Goal: Information Seeking & Learning: Learn about a topic

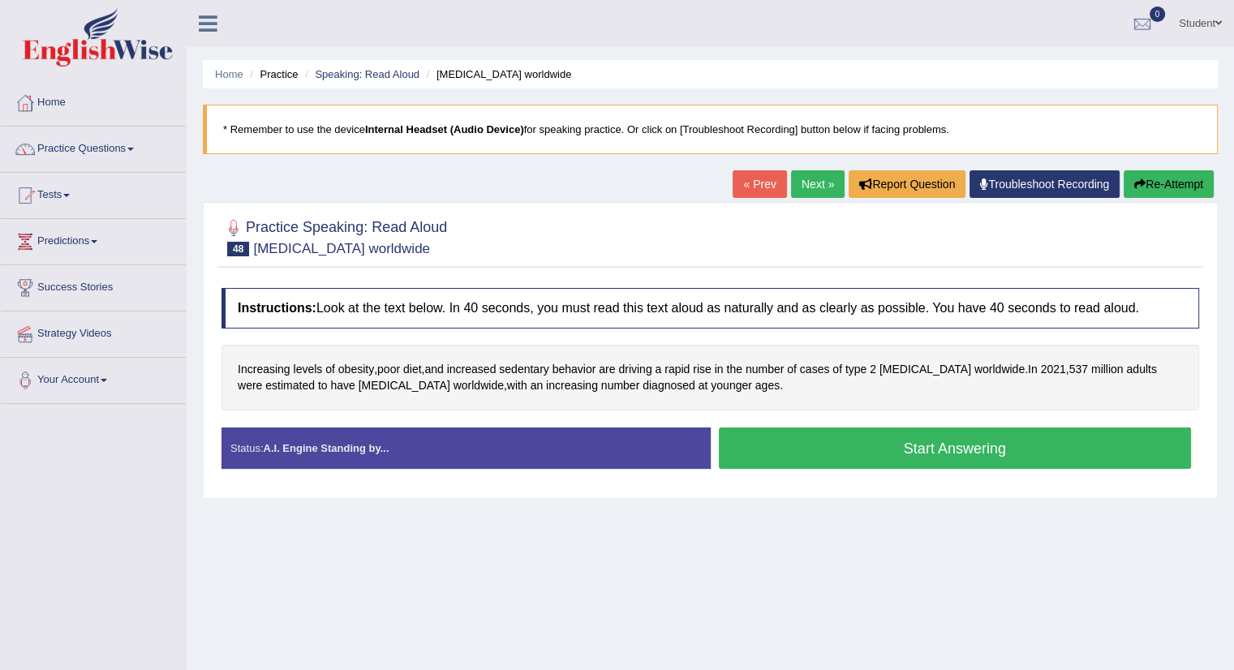
click at [746, 441] on button "Start Answering" at bounding box center [955, 448] width 473 height 41
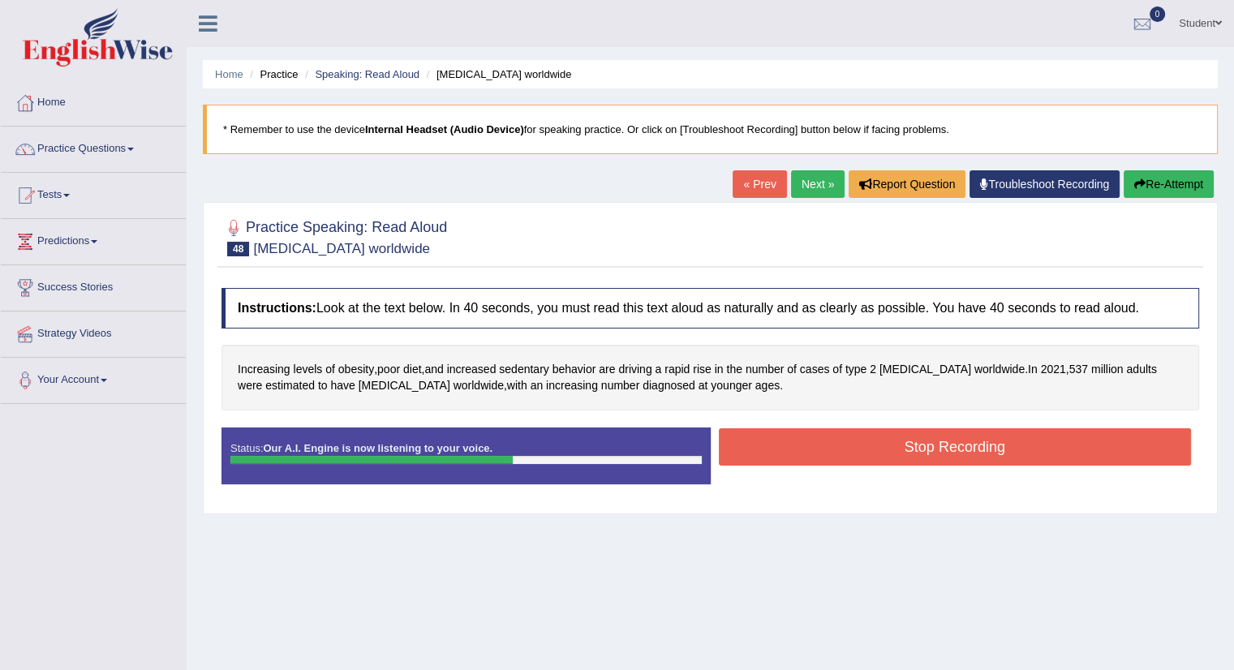
click at [746, 441] on button "Stop Recording" at bounding box center [955, 446] width 473 height 37
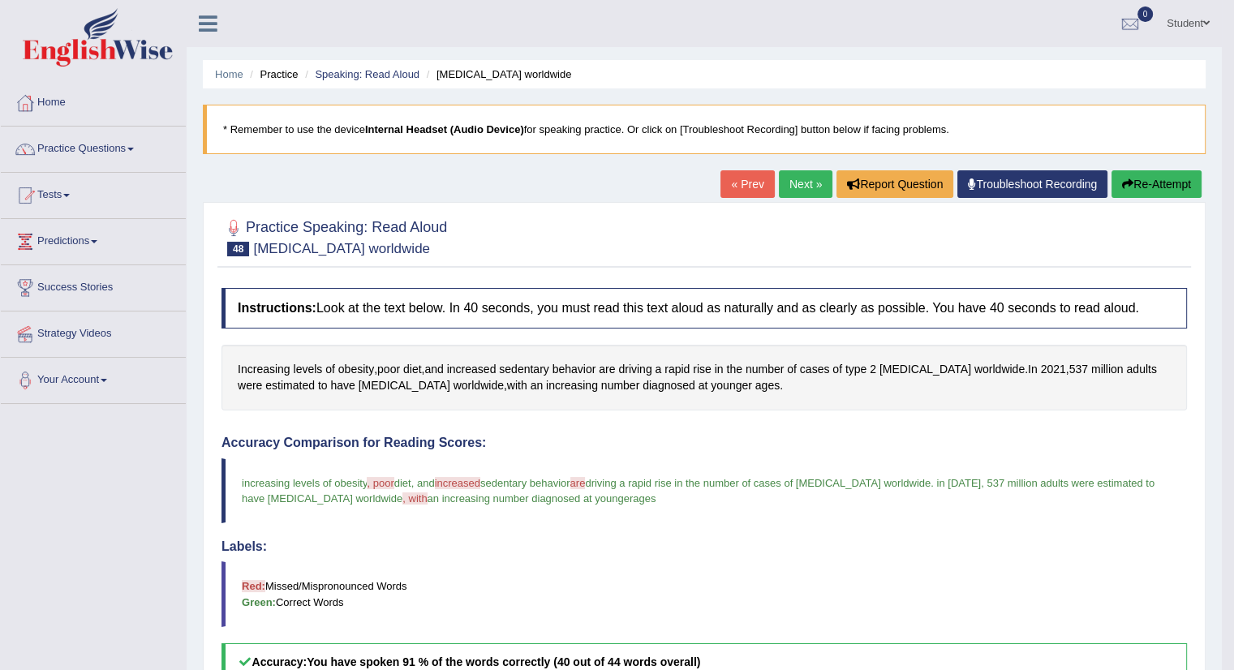
click at [1147, 183] on button "Re-Attempt" at bounding box center [1156, 184] width 90 height 28
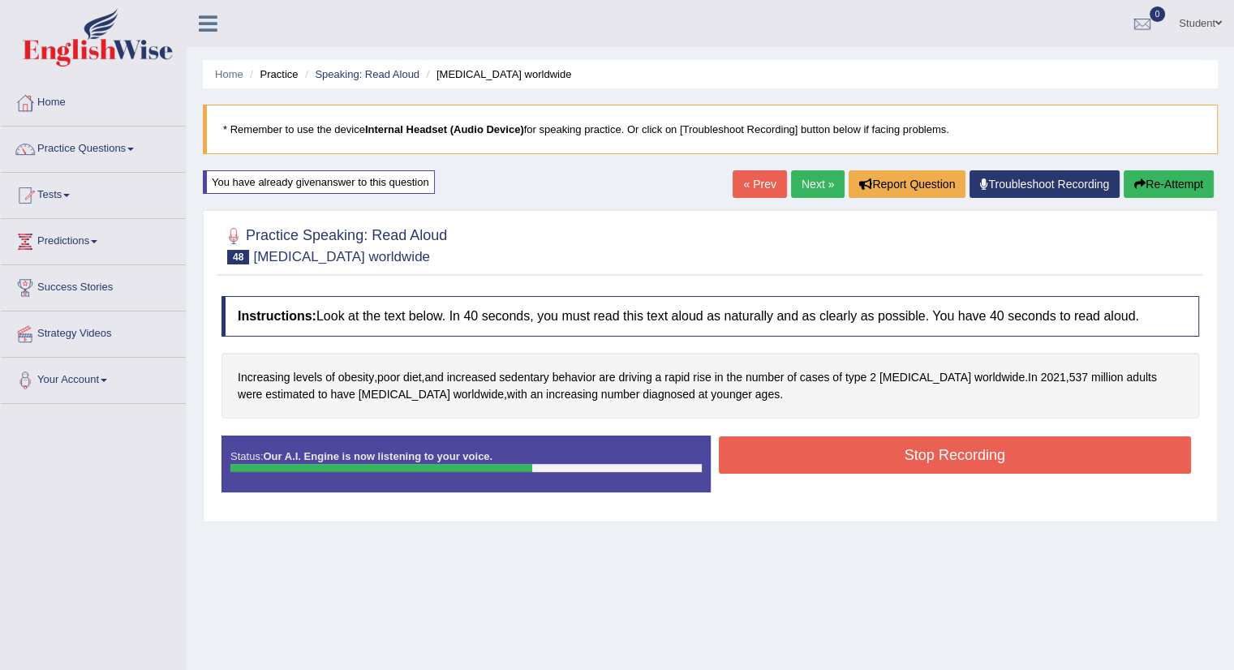
click at [1042, 457] on button "Stop Recording" at bounding box center [955, 454] width 473 height 37
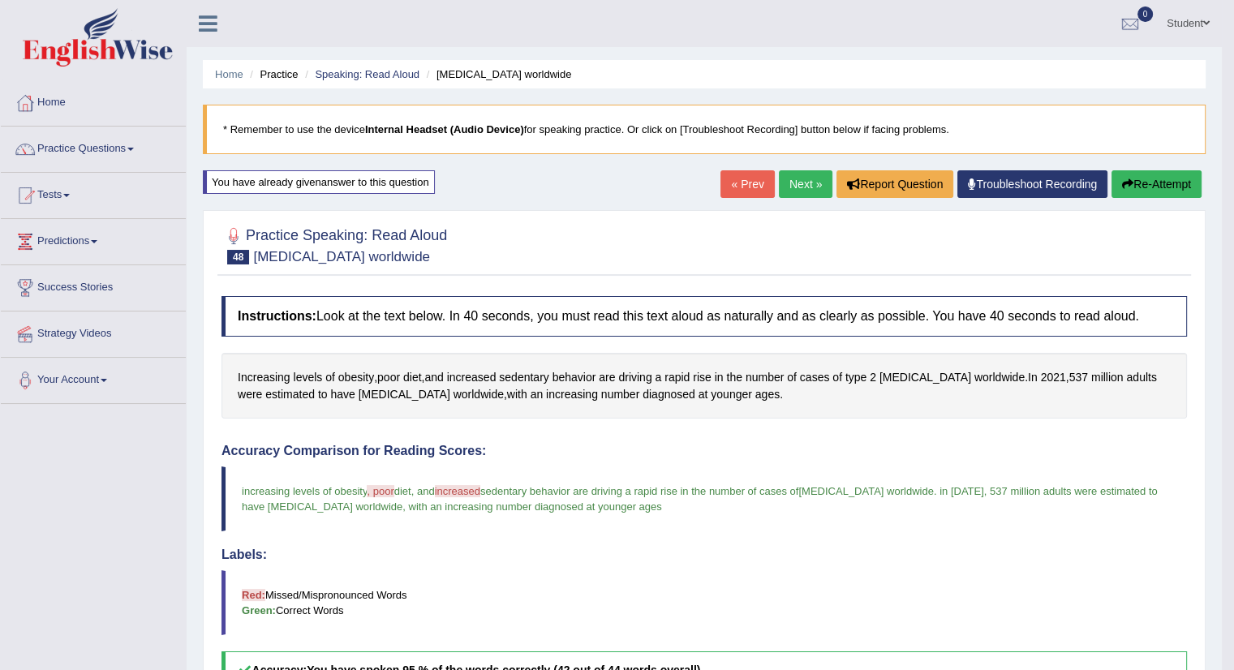
click at [790, 186] on link "Next »" at bounding box center [806, 184] width 54 height 28
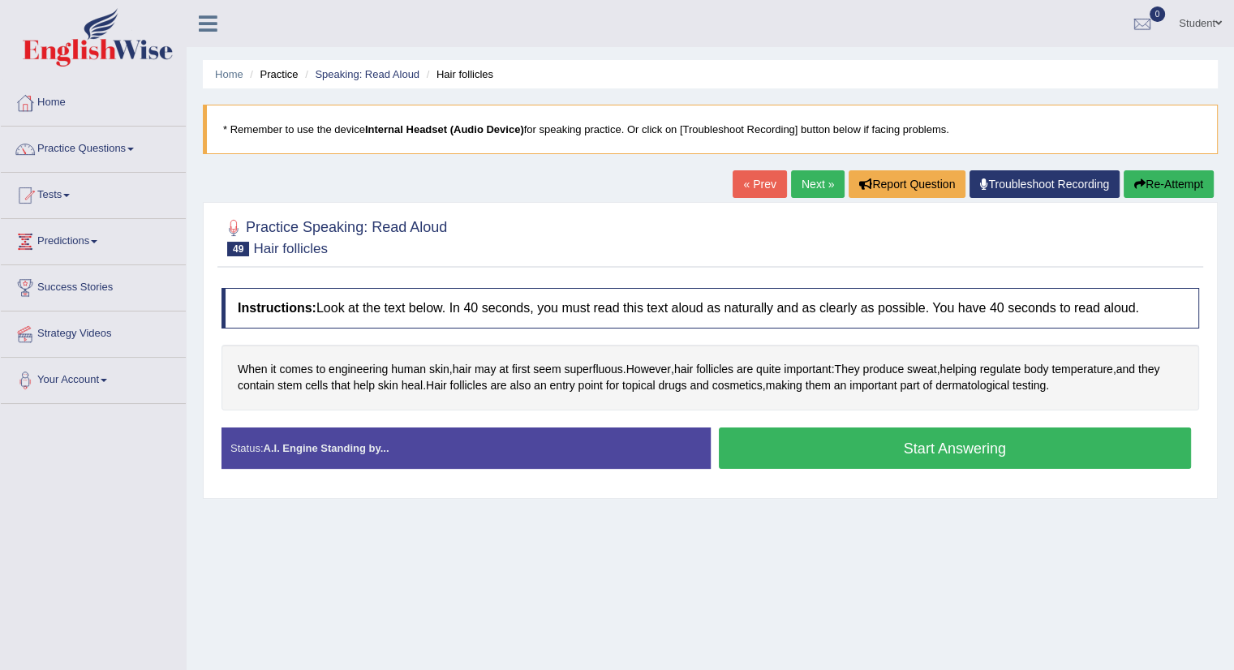
click at [856, 456] on button "Start Answering" at bounding box center [955, 448] width 473 height 41
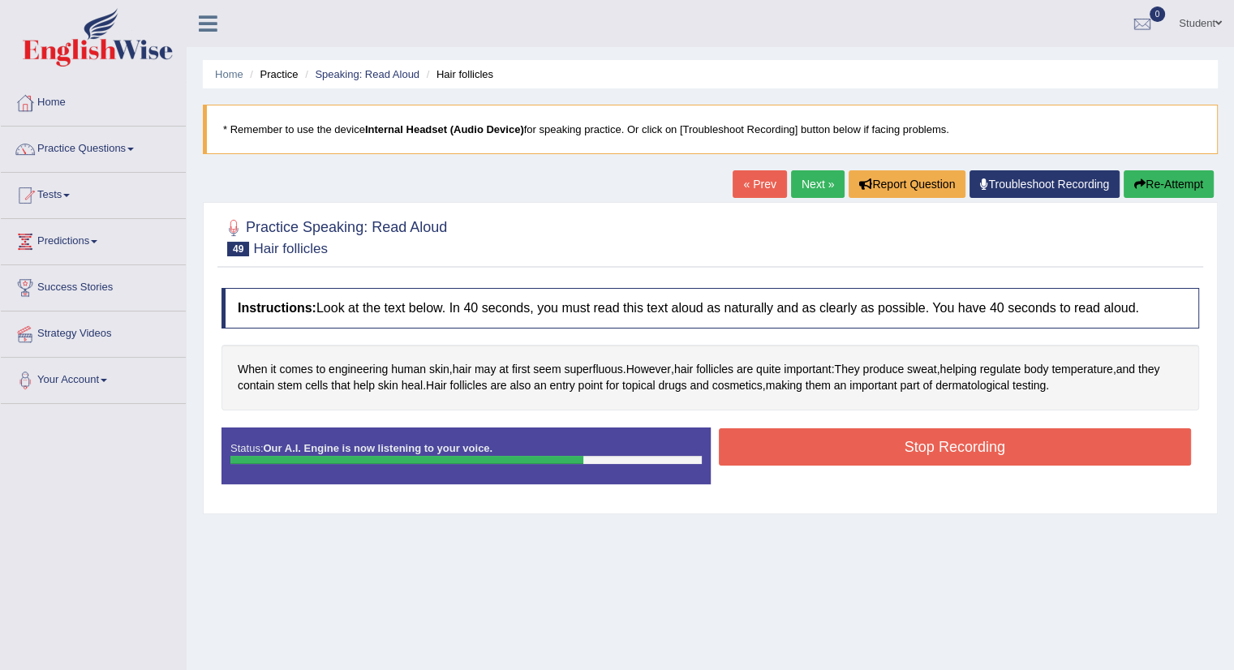
click at [856, 456] on button "Stop Recording" at bounding box center [955, 446] width 473 height 37
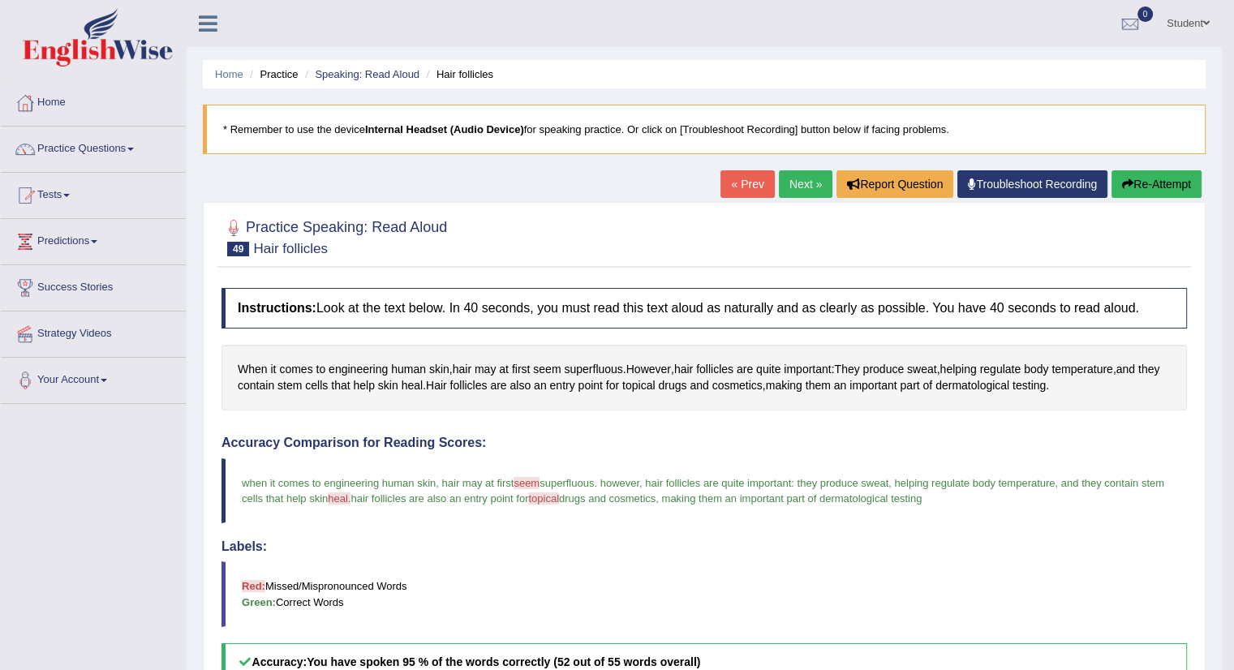
click at [788, 185] on link "Next »" at bounding box center [806, 184] width 54 height 28
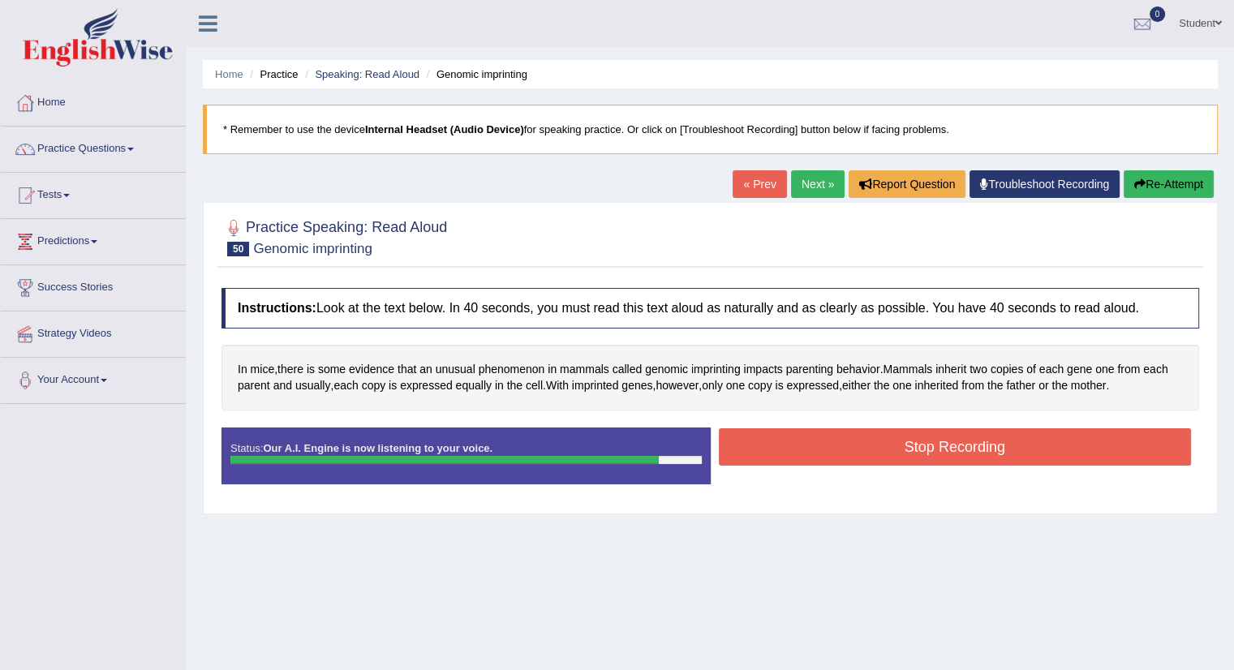
click at [870, 447] on button "Stop Recording" at bounding box center [955, 446] width 473 height 37
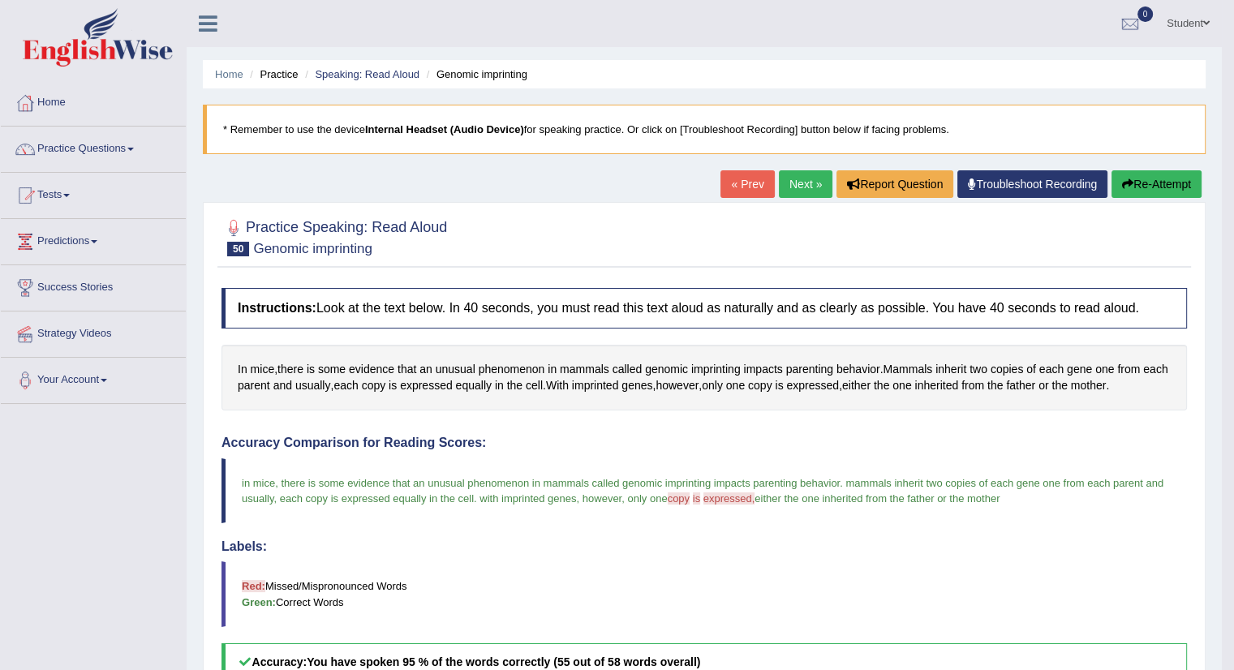
click at [797, 188] on link "Next »" at bounding box center [806, 184] width 54 height 28
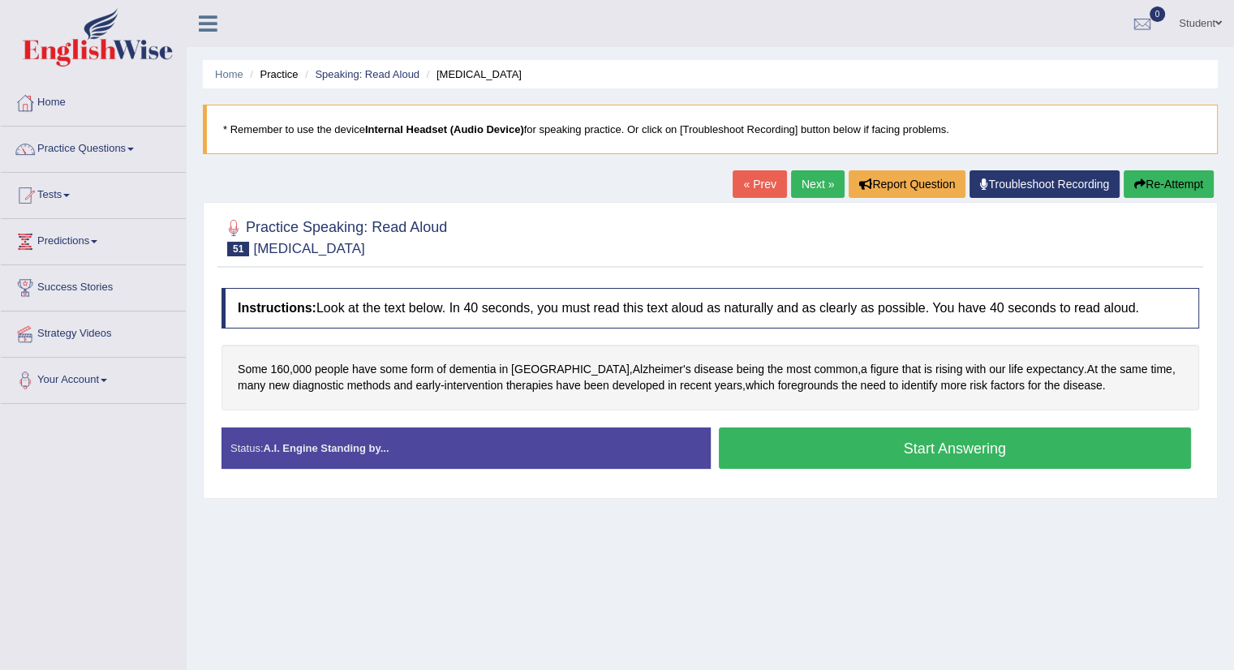
click at [828, 449] on button "Start Answering" at bounding box center [955, 448] width 473 height 41
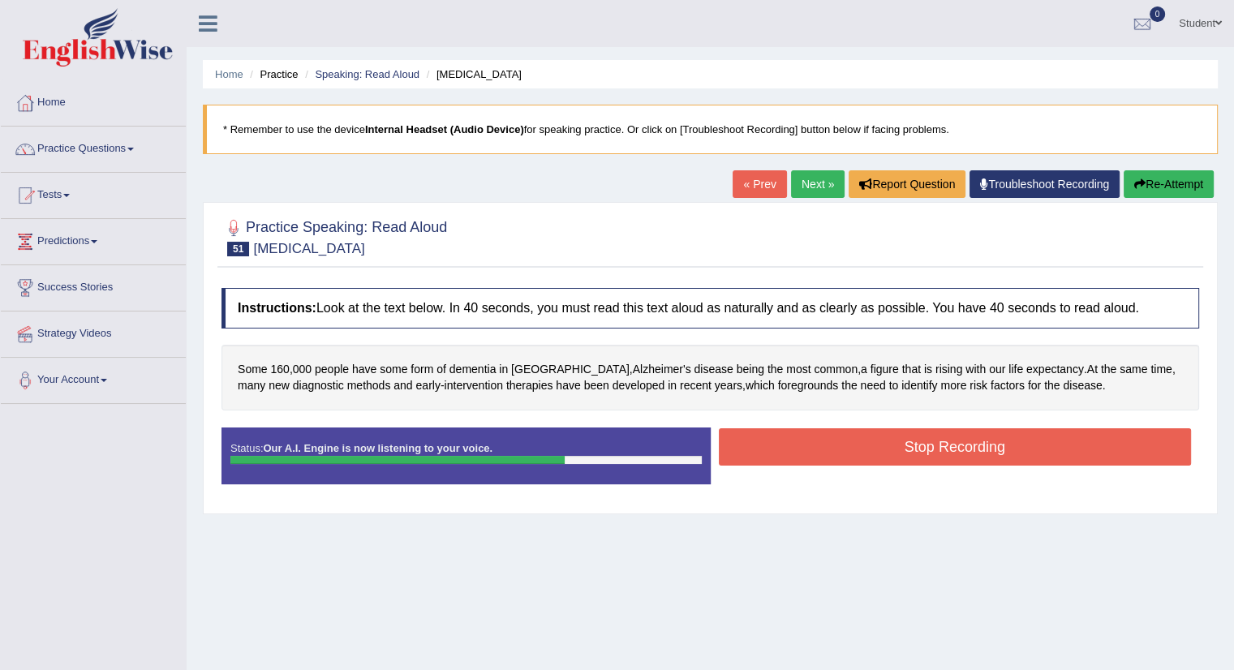
click at [828, 449] on button "Stop Recording" at bounding box center [955, 446] width 473 height 37
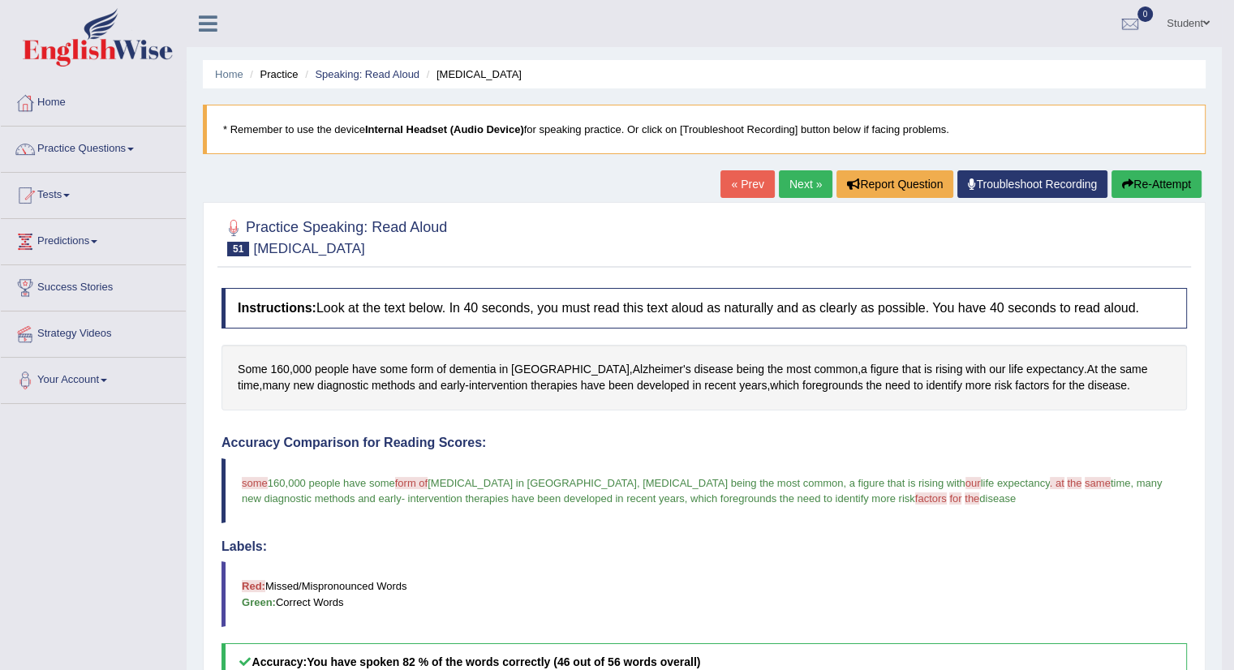
click at [796, 186] on link "Next »" at bounding box center [806, 184] width 54 height 28
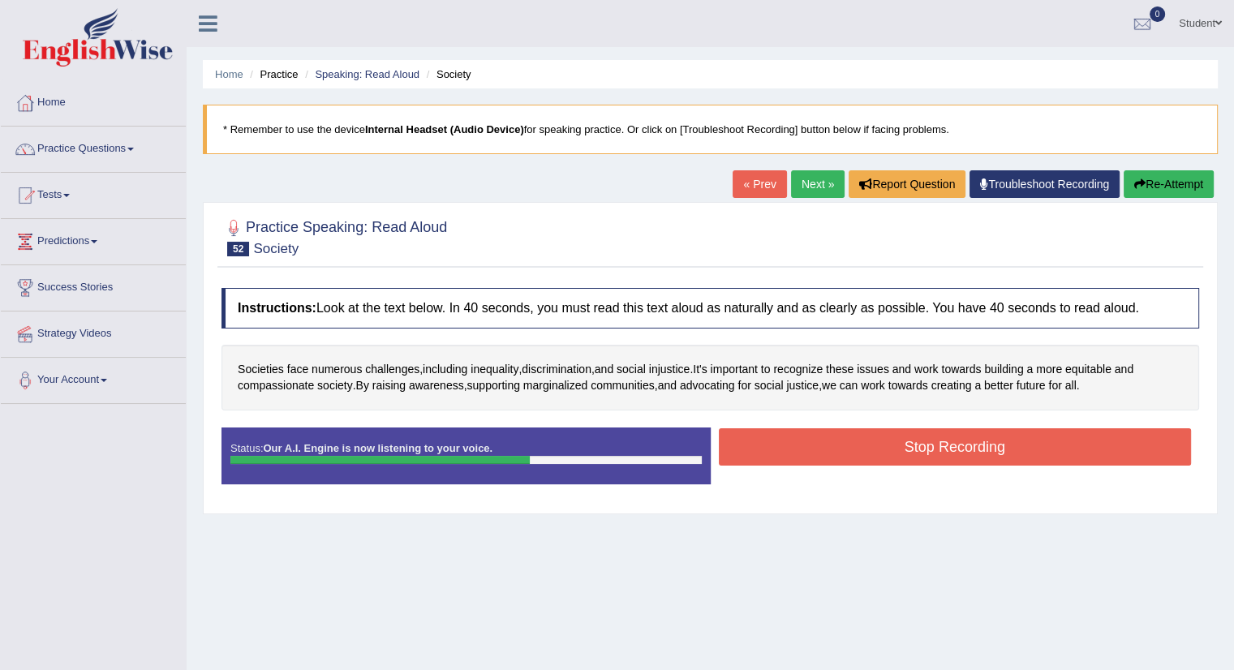
click at [851, 436] on button "Stop Recording" at bounding box center [955, 446] width 473 height 37
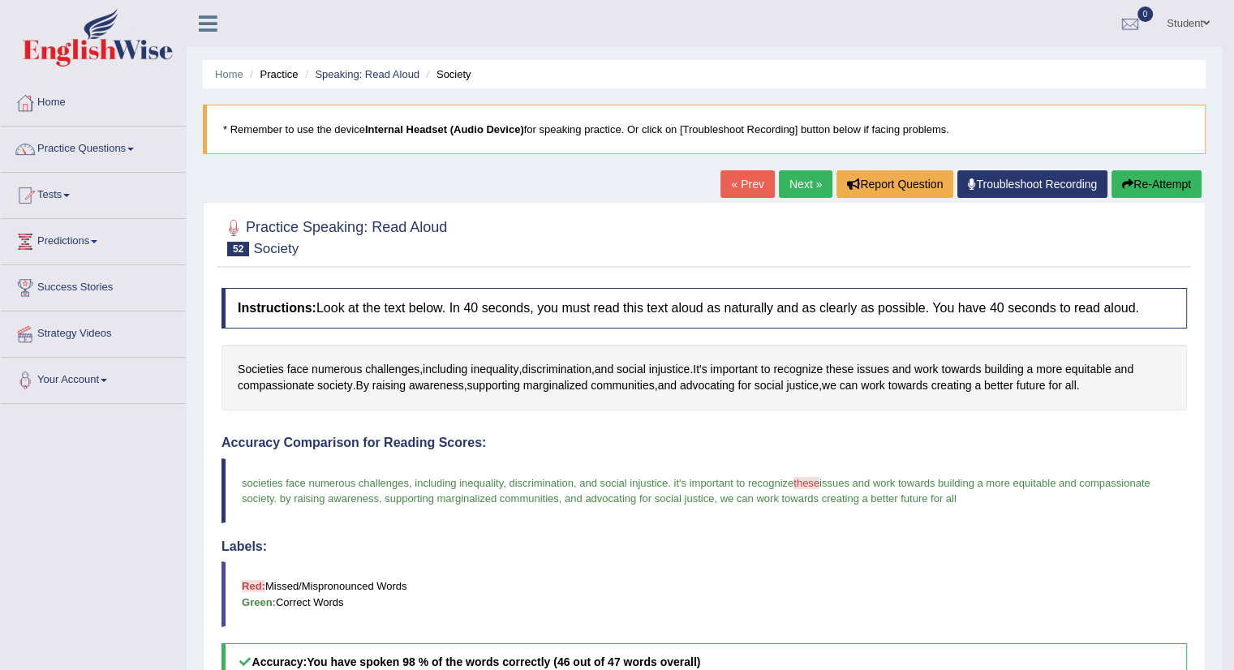
click at [788, 186] on link "Next »" at bounding box center [806, 184] width 54 height 28
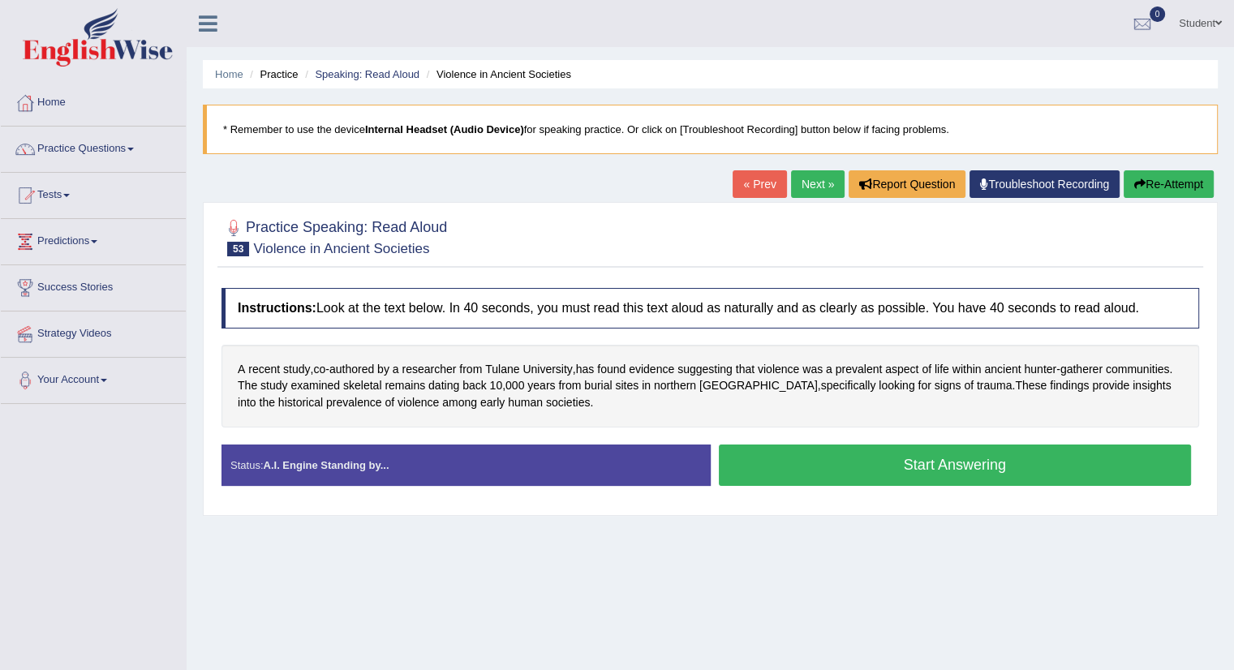
click at [880, 462] on button "Start Answering" at bounding box center [955, 465] width 473 height 41
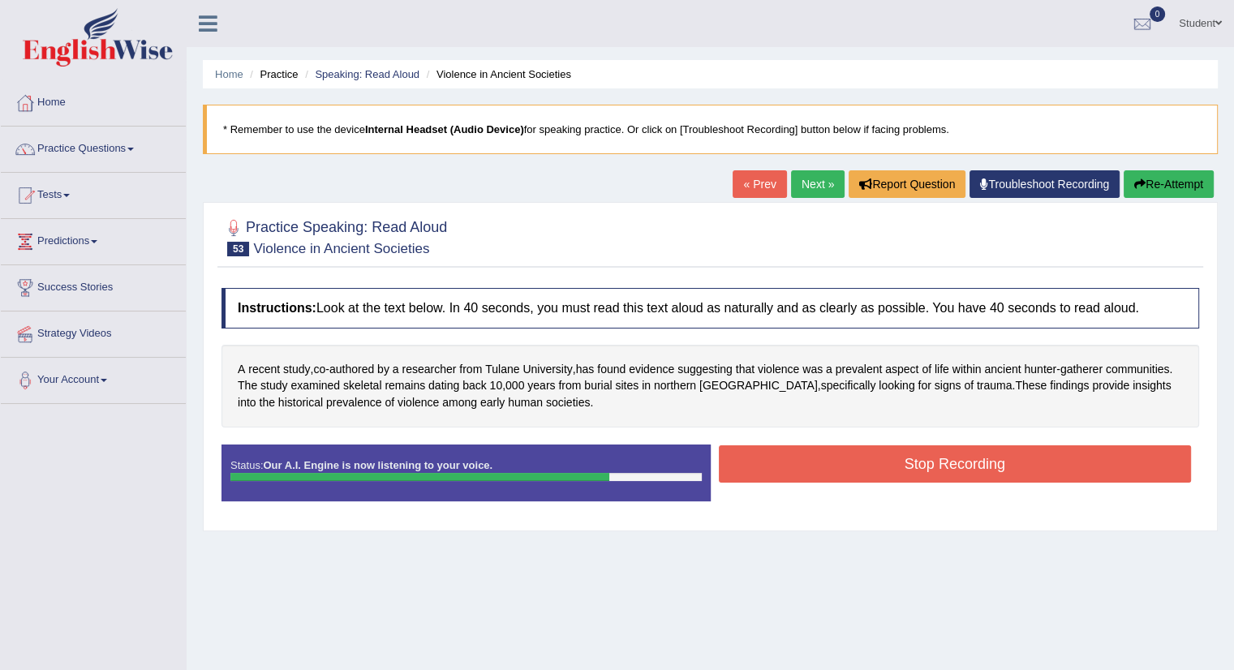
click at [880, 462] on button "Stop Recording" at bounding box center [955, 463] width 473 height 37
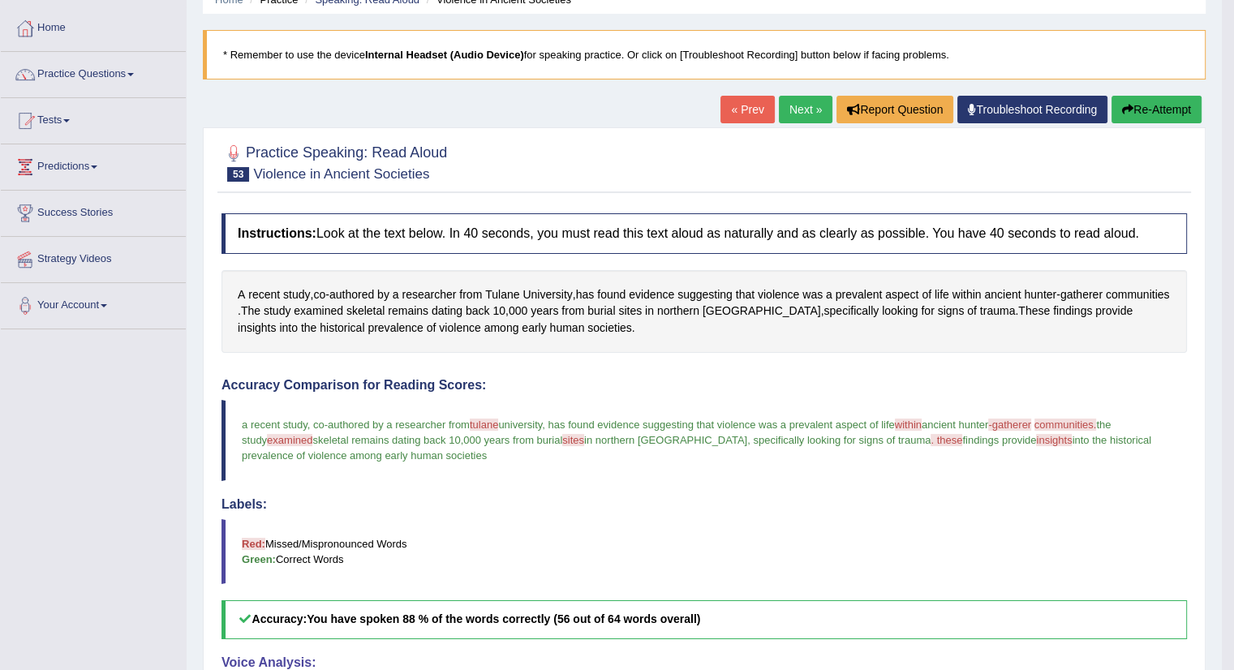
scroll to position [71, 0]
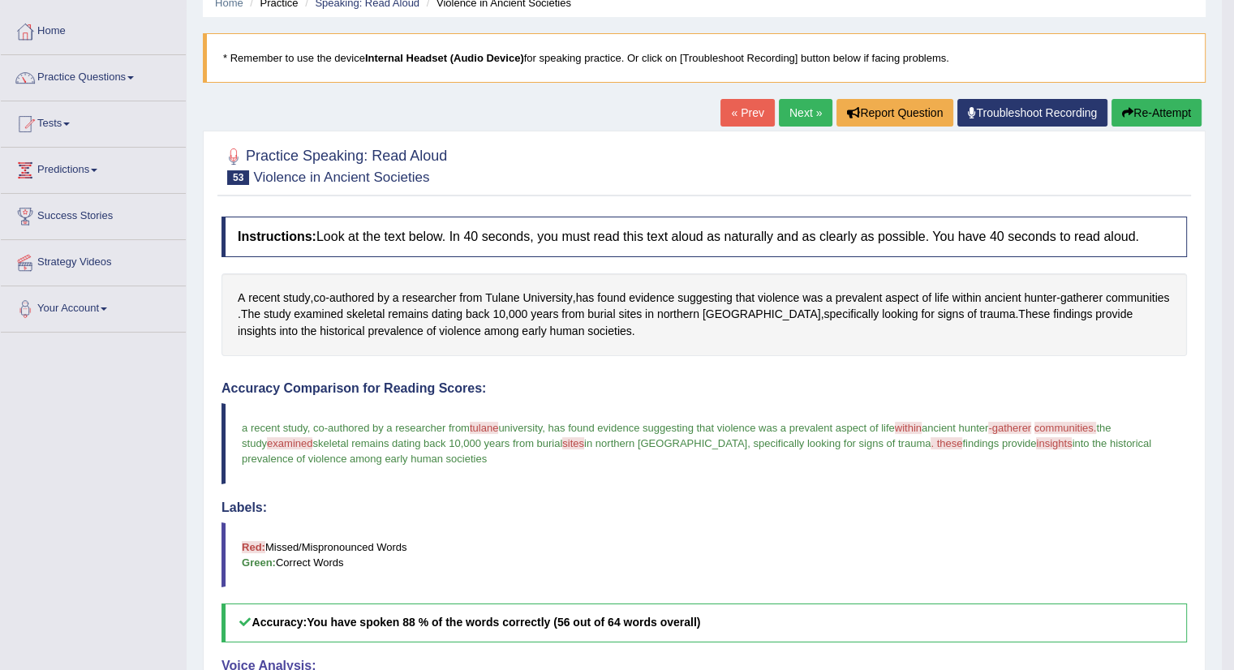
click at [1145, 107] on button "Re-Attempt" at bounding box center [1156, 113] width 90 height 28
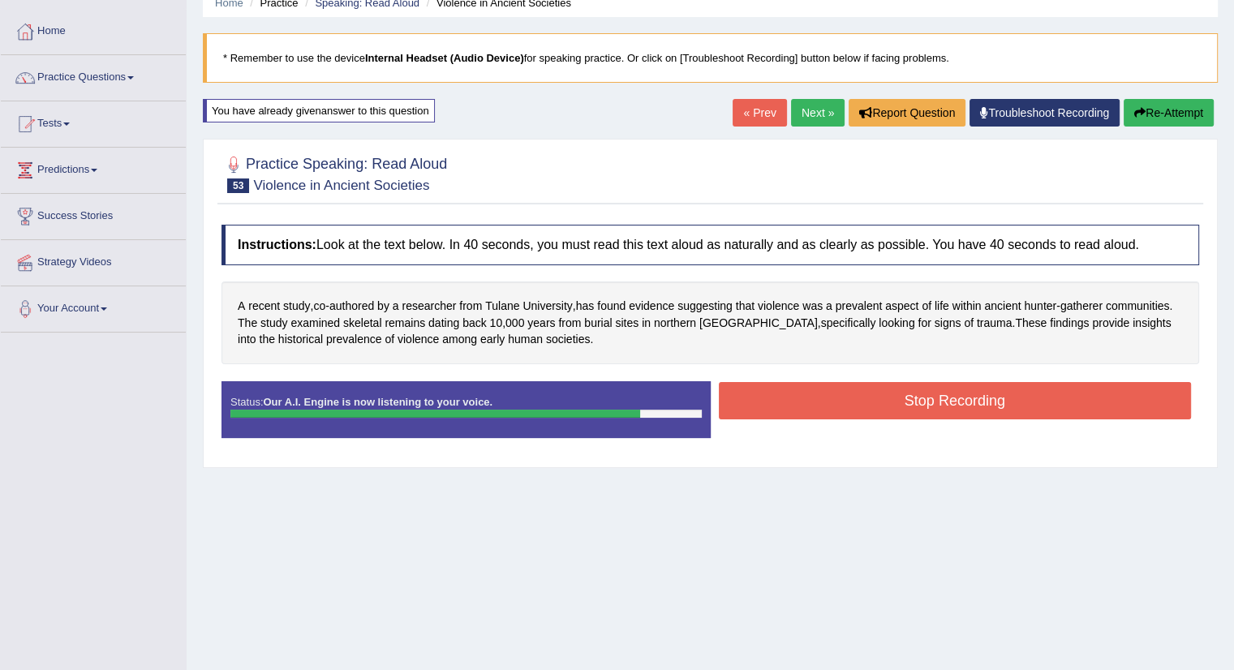
click at [945, 393] on button "Stop Recording" at bounding box center [955, 400] width 473 height 37
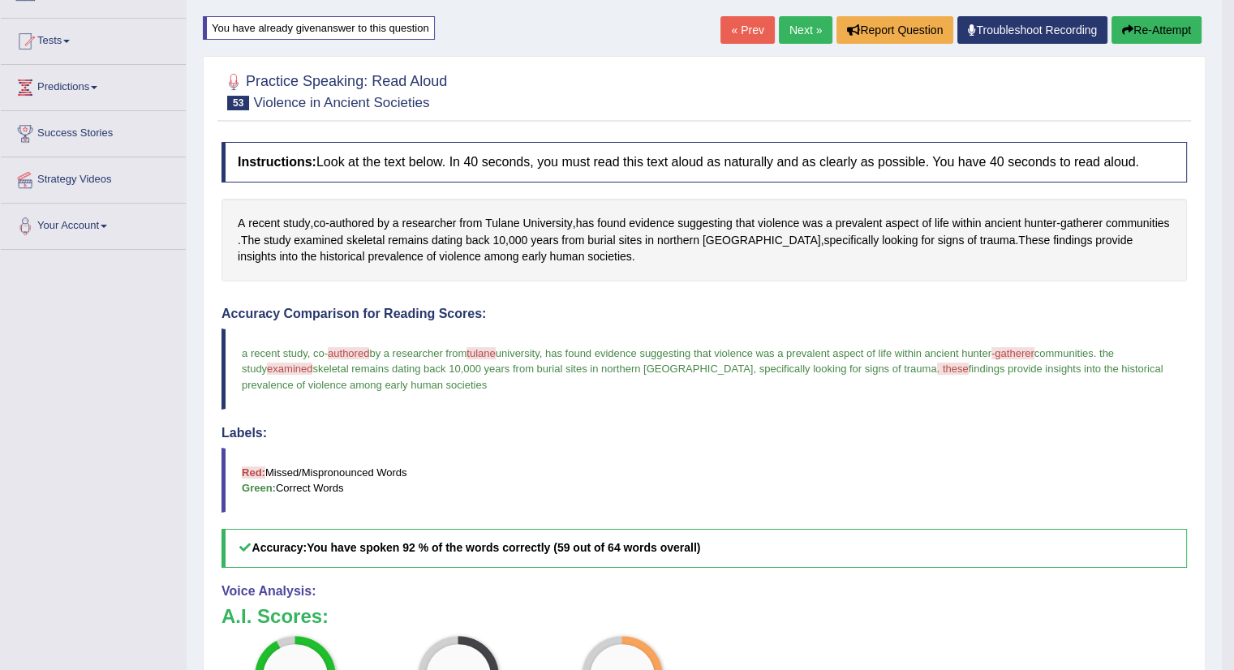
scroll to position [151, 0]
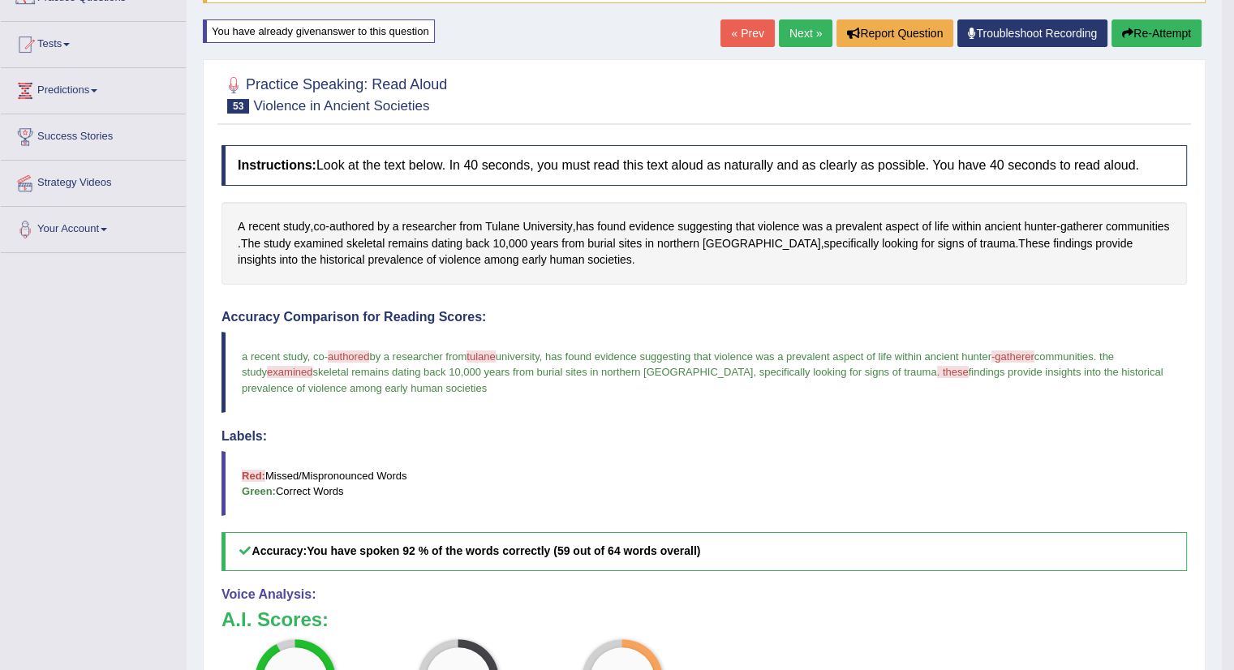
click at [1125, 33] on icon "button" at bounding box center [1127, 33] width 11 height 11
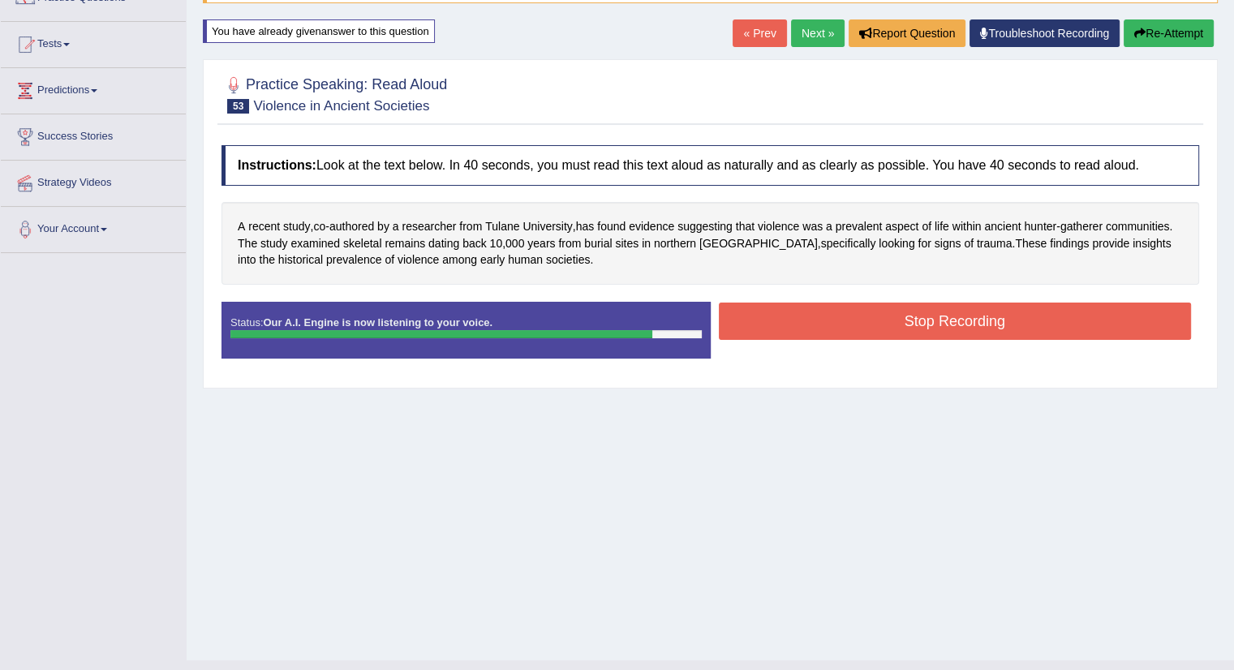
click at [943, 322] on button "Stop Recording" at bounding box center [955, 321] width 473 height 37
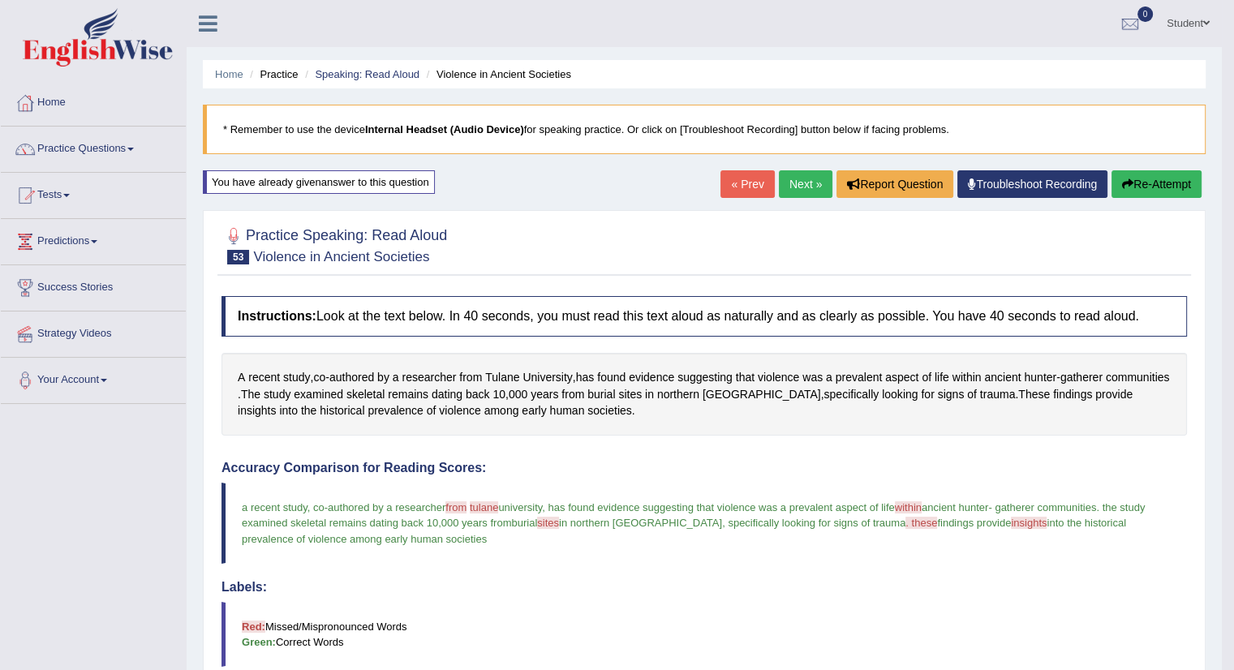
click at [1156, 177] on button "Re-Attempt" at bounding box center [1156, 184] width 90 height 28
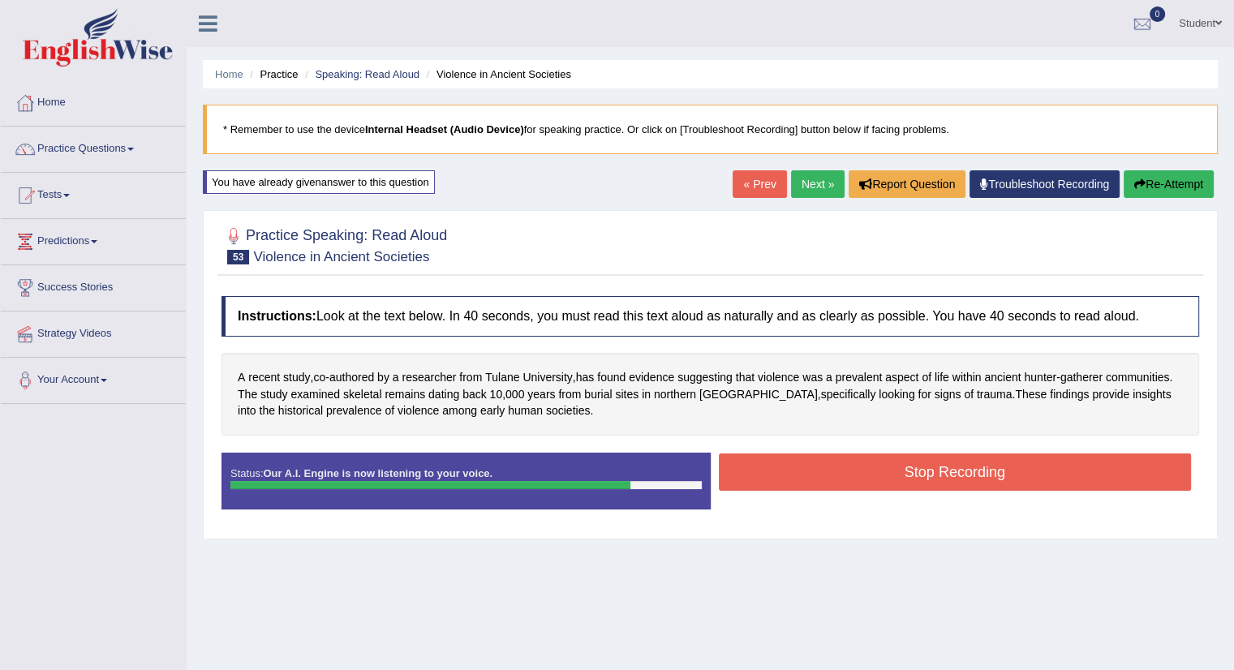
click at [933, 461] on button "Stop Recording" at bounding box center [955, 471] width 473 height 37
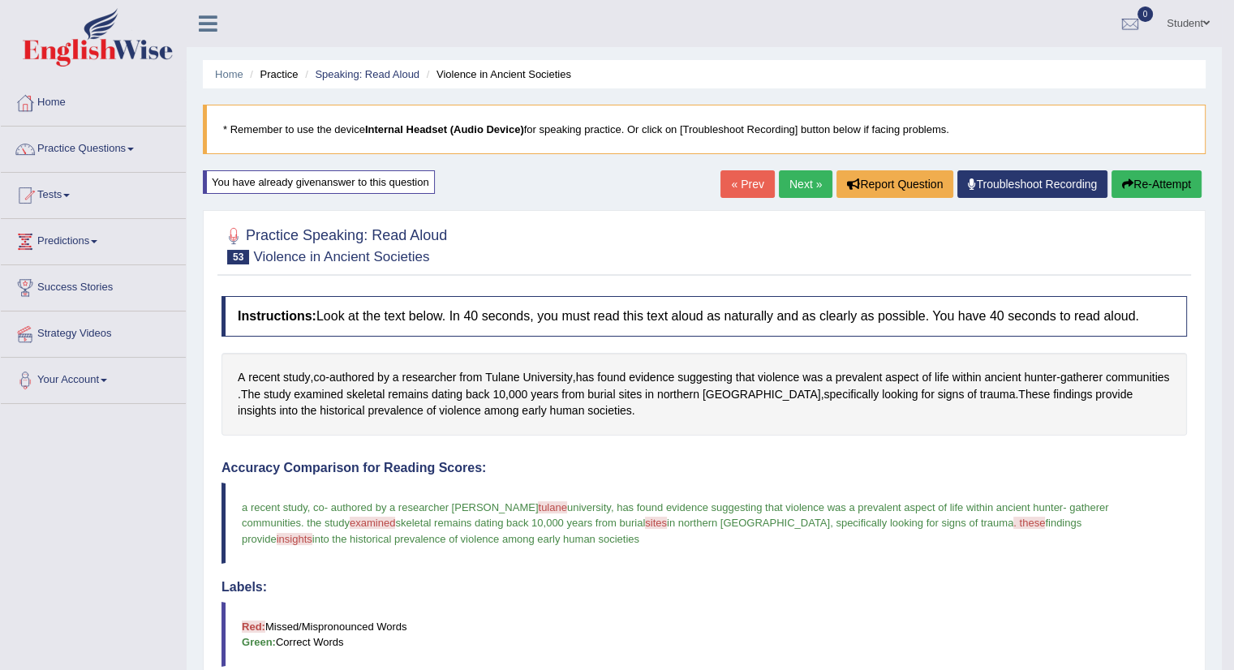
click at [797, 178] on link "Next »" at bounding box center [806, 184] width 54 height 28
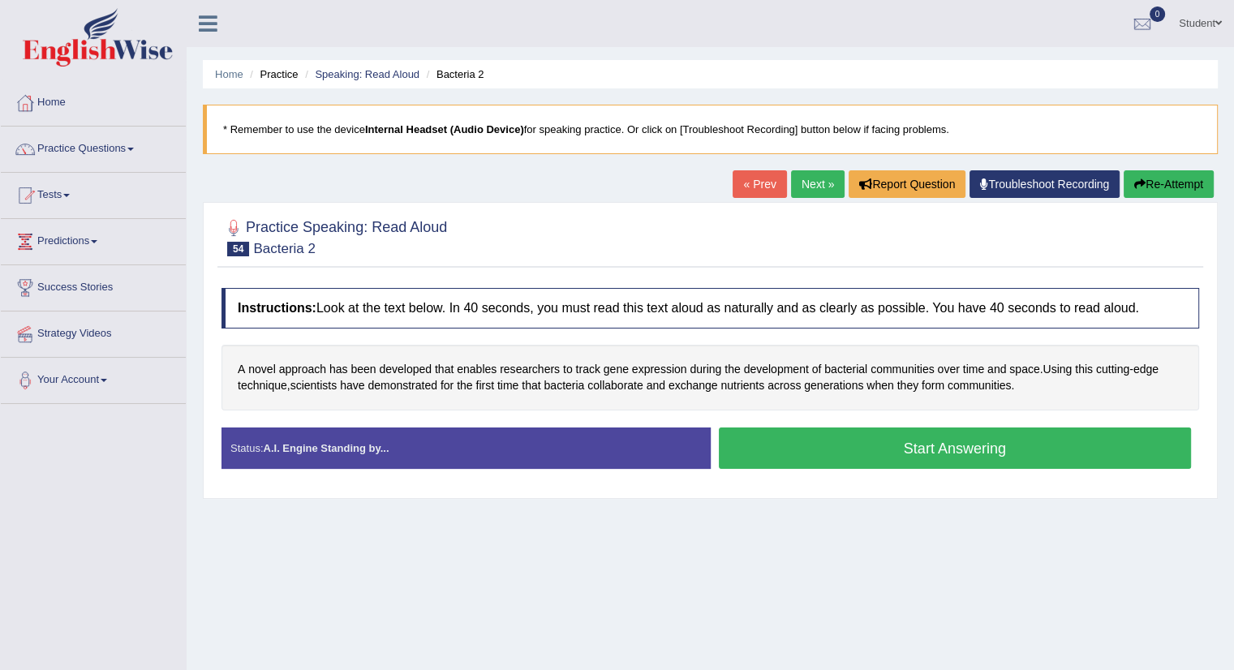
click at [863, 445] on button "Start Answering" at bounding box center [955, 448] width 473 height 41
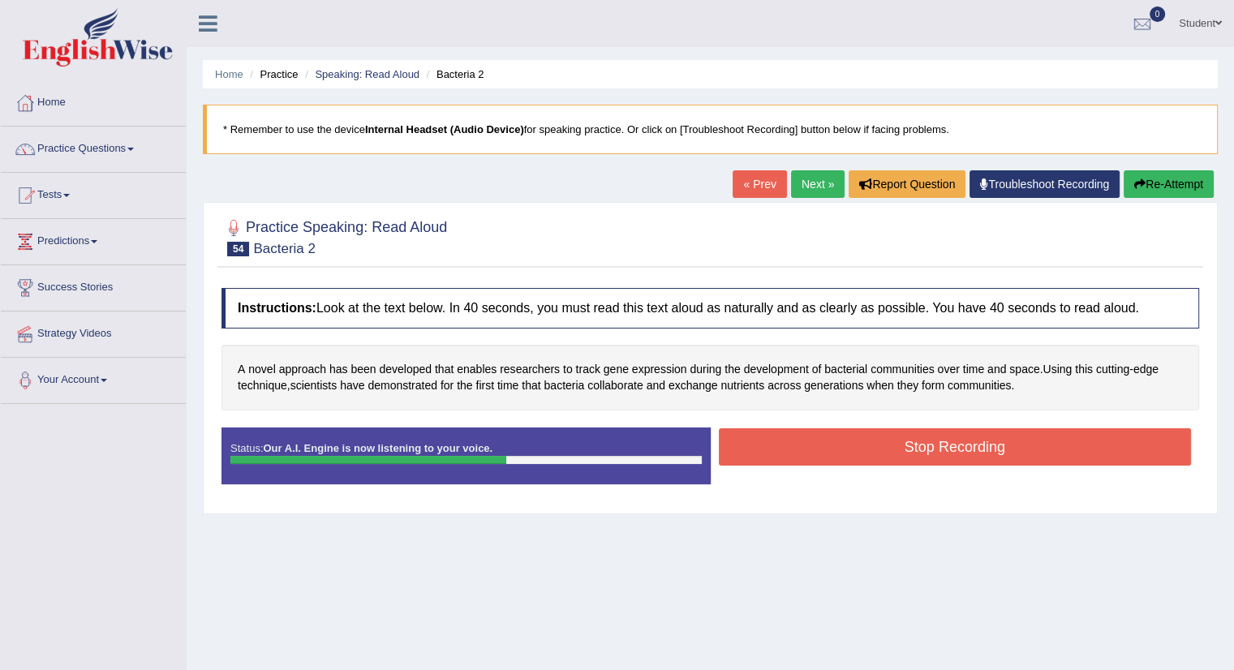
click at [863, 445] on button "Stop Recording" at bounding box center [955, 446] width 473 height 37
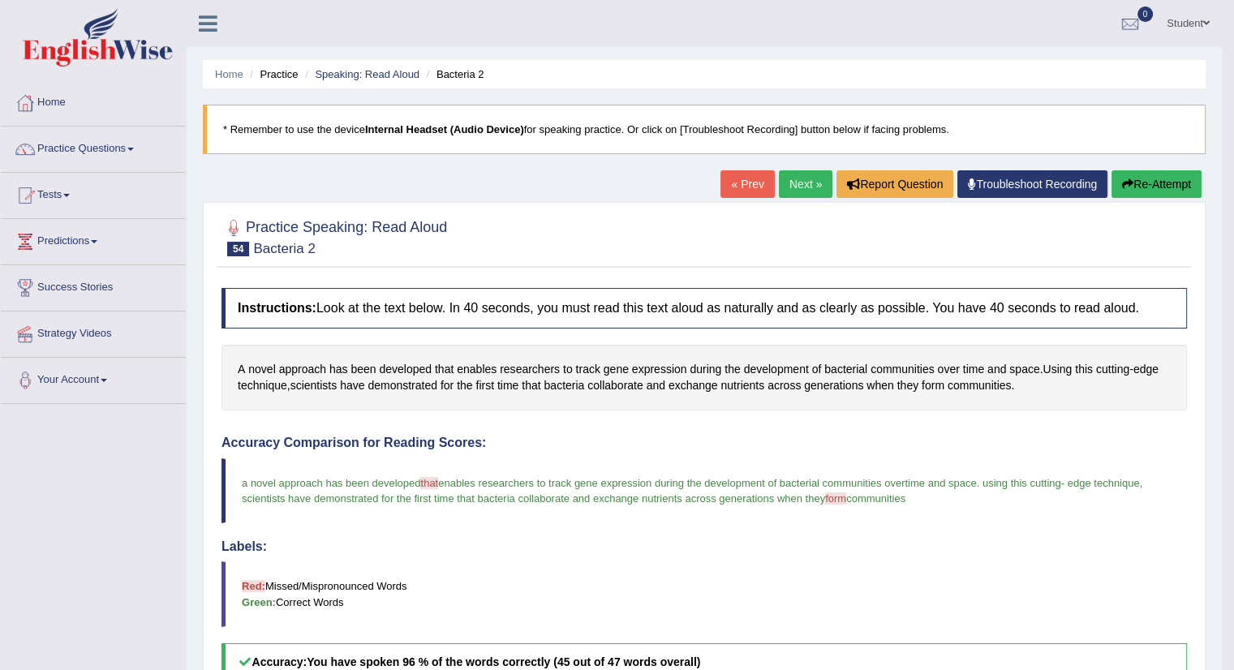
click at [799, 182] on link "Next »" at bounding box center [806, 184] width 54 height 28
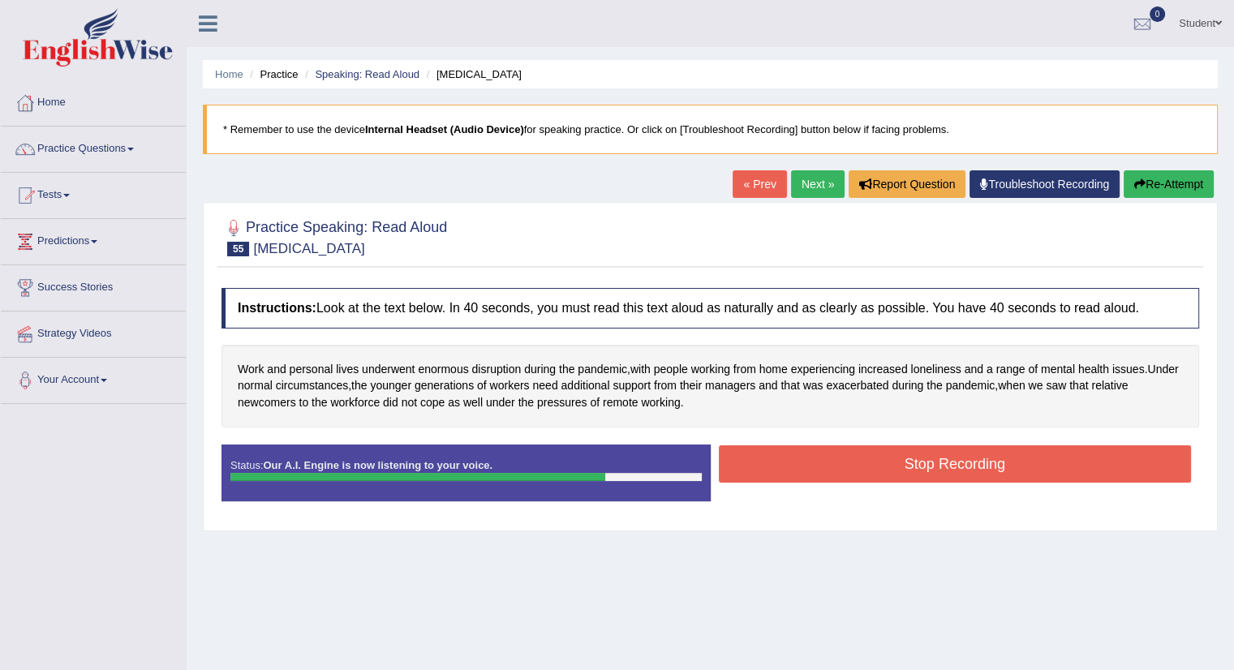
click at [864, 458] on button "Stop Recording" at bounding box center [955, 463] width 473 height 37
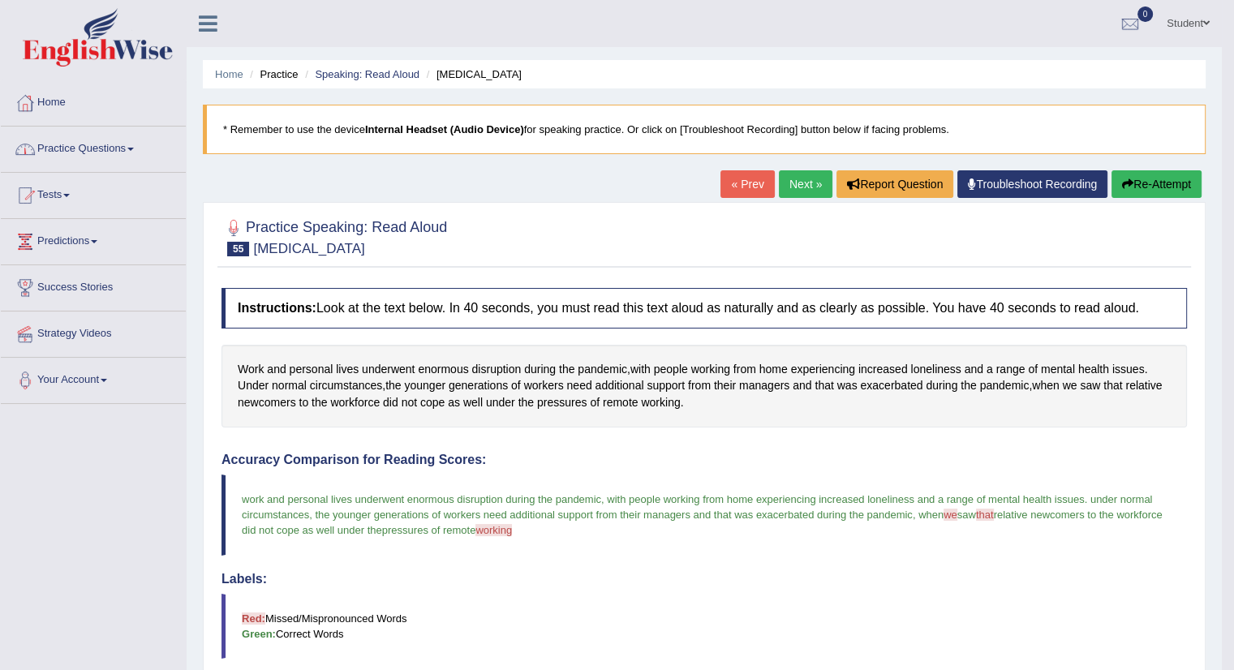
click at [88, 147] on link "Practice Questions" at bounding box center [93, 147] width 185 height 41
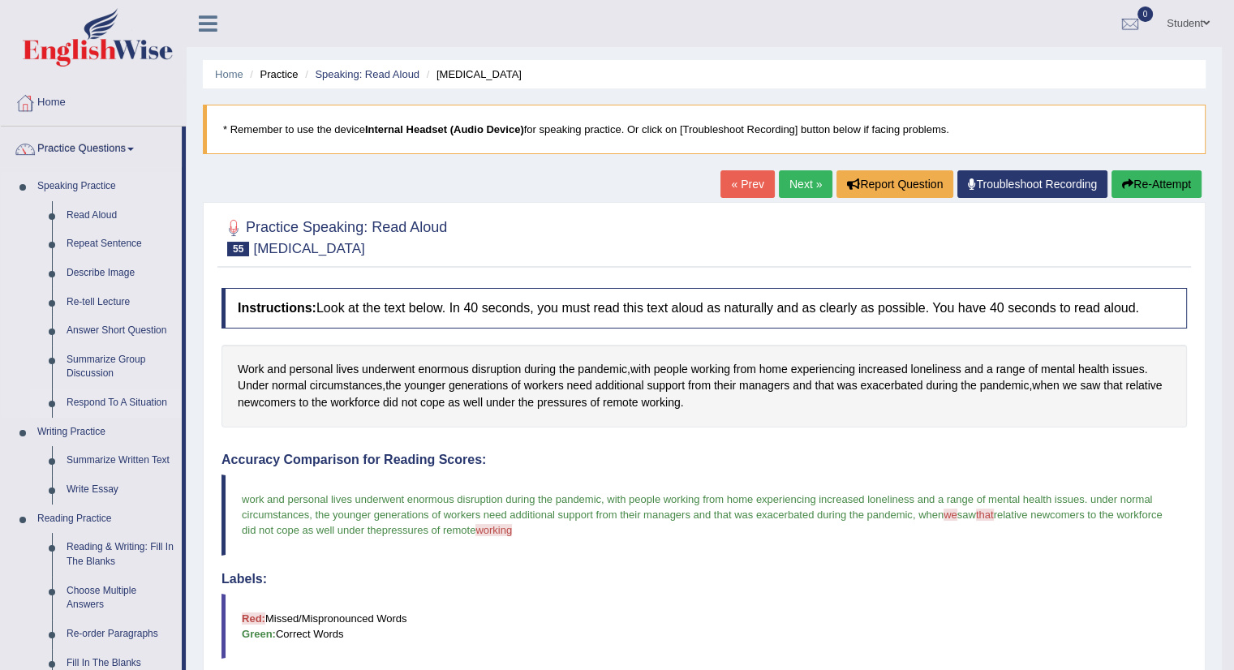
click at [100, 400] on link "Respond To A Situation" at bounding box center [120, 403] width 122 height 29
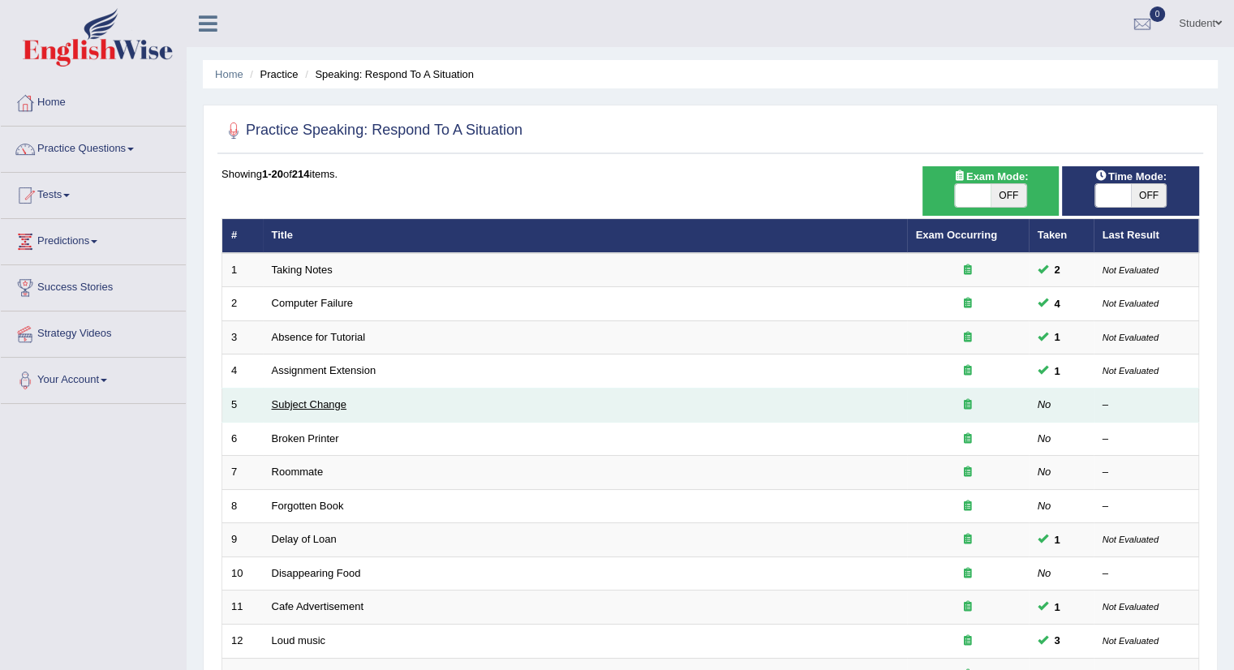
click at [305, 407] on link "Subject Change" at bounding box center [309, 404] width 75 height 12
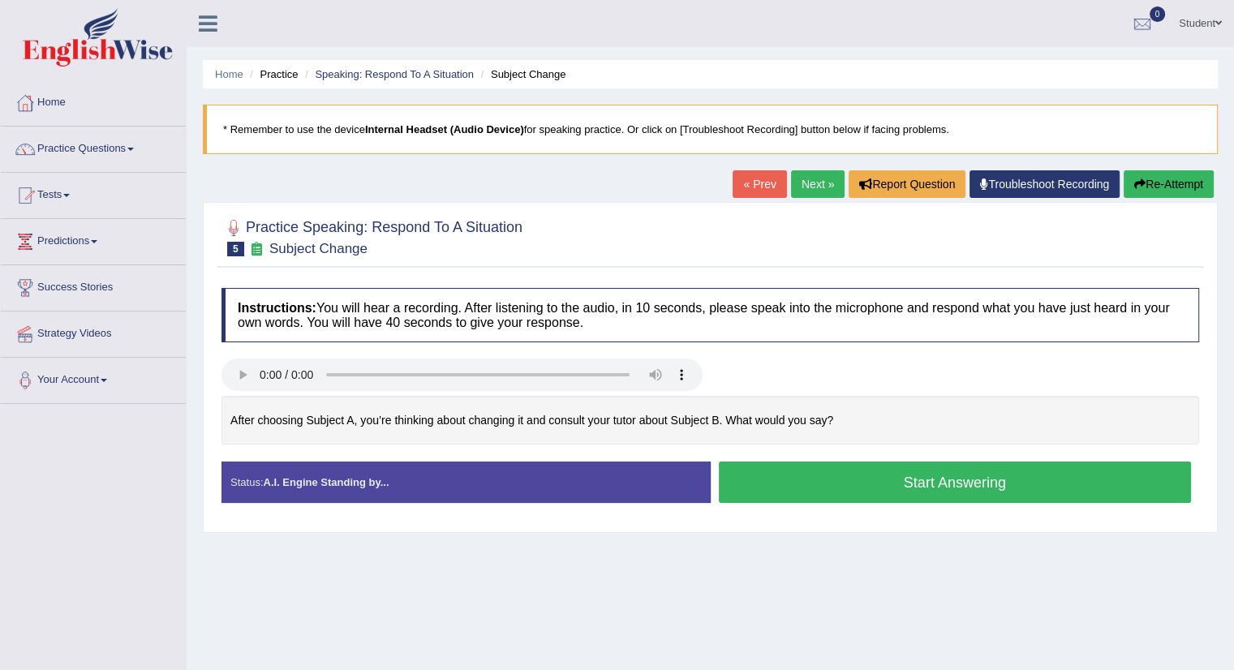
click at [776, 497] on button "Start Answering" at bounding box center [955, 482] width 473 height 41
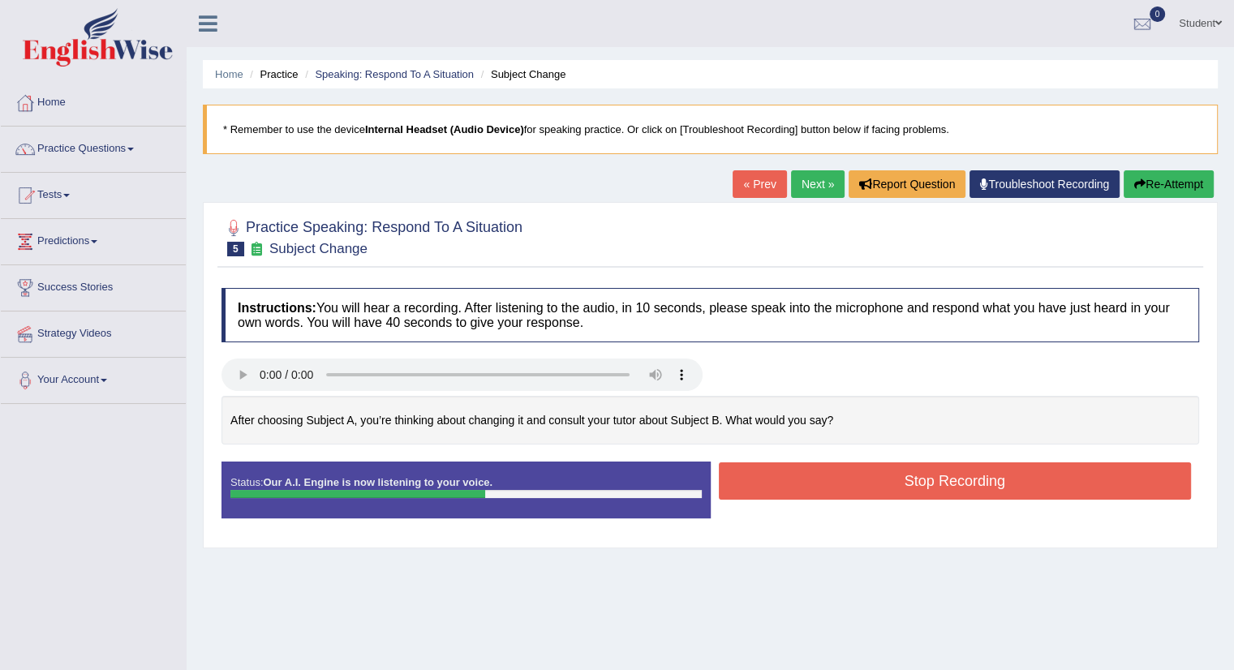
click at [786, 473] on button "Stop Recording" at bounding box center [955, 480] width 473 height 37
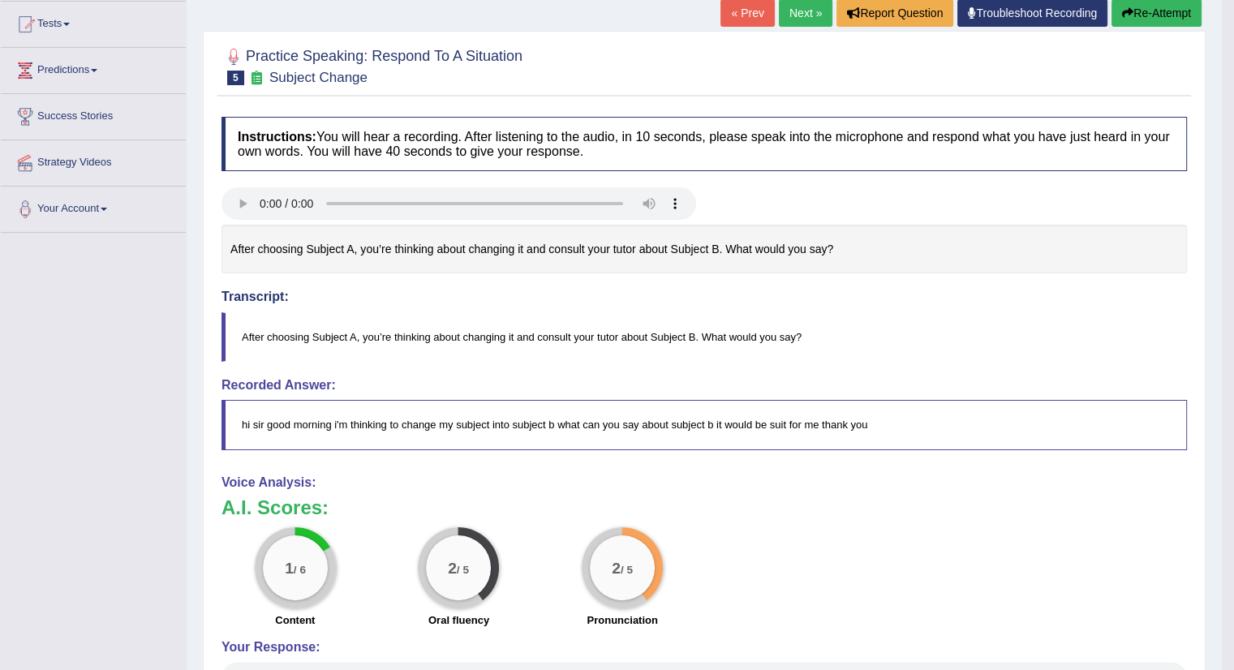
scroll to position [174, 0]
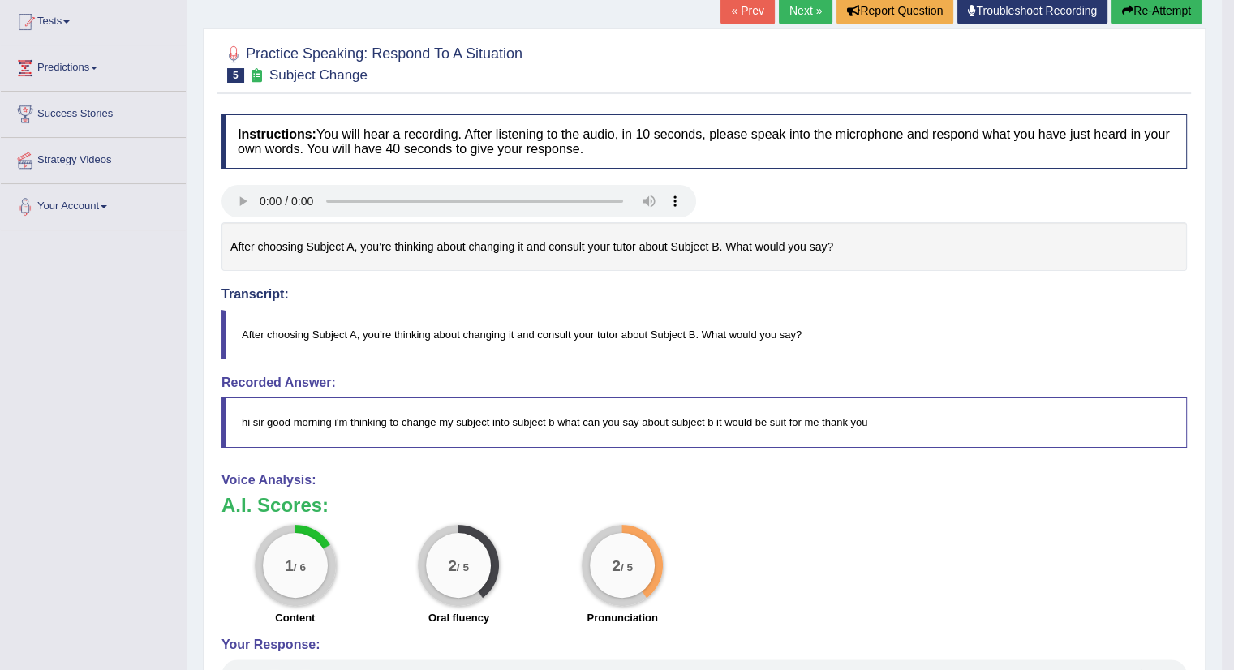
click at [786, 7] on link "Next »" at bounding box center [806, 11] width 54 height 28
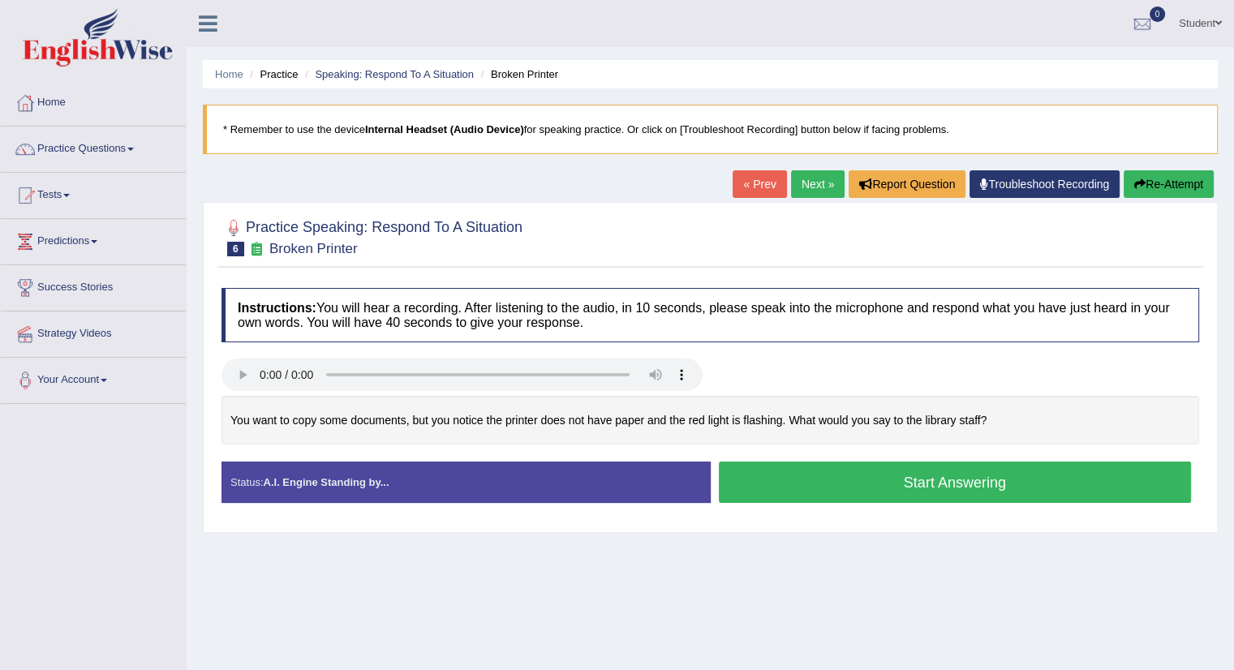
click at [780, 471] on button "Start Answering" at bounding box center [955, 482] width 473 height 41
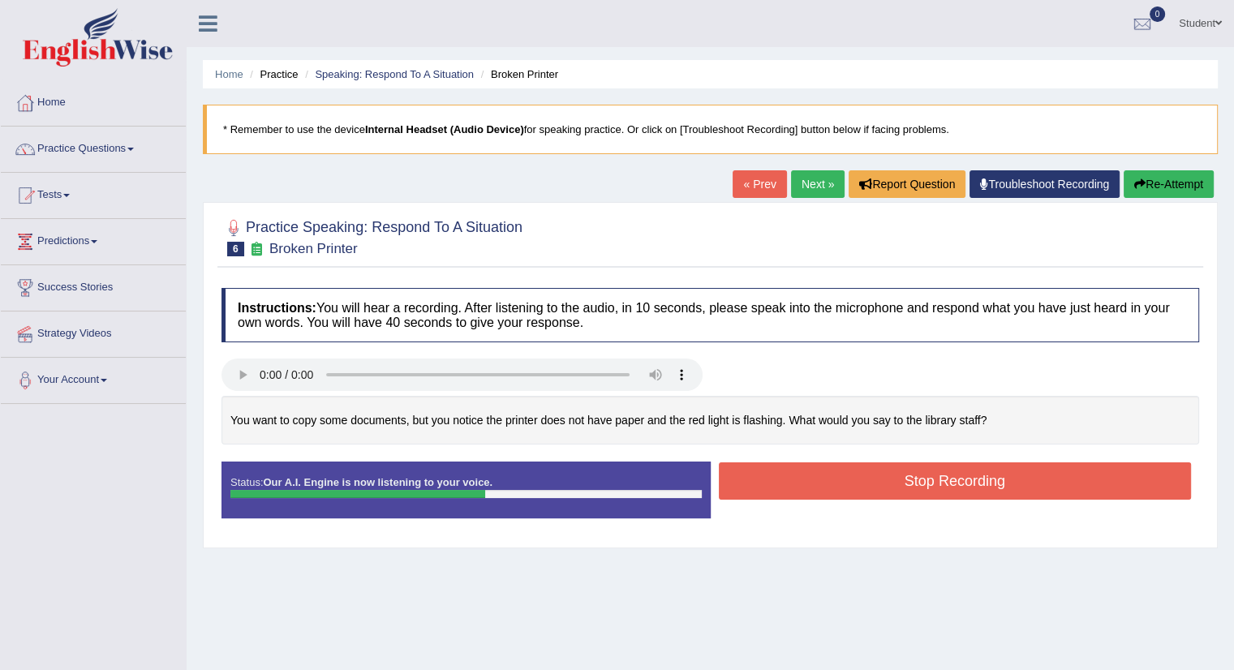
click at [780, 471] on button "Stop Recording" at bounding box center [955, 480] width 473 height 37
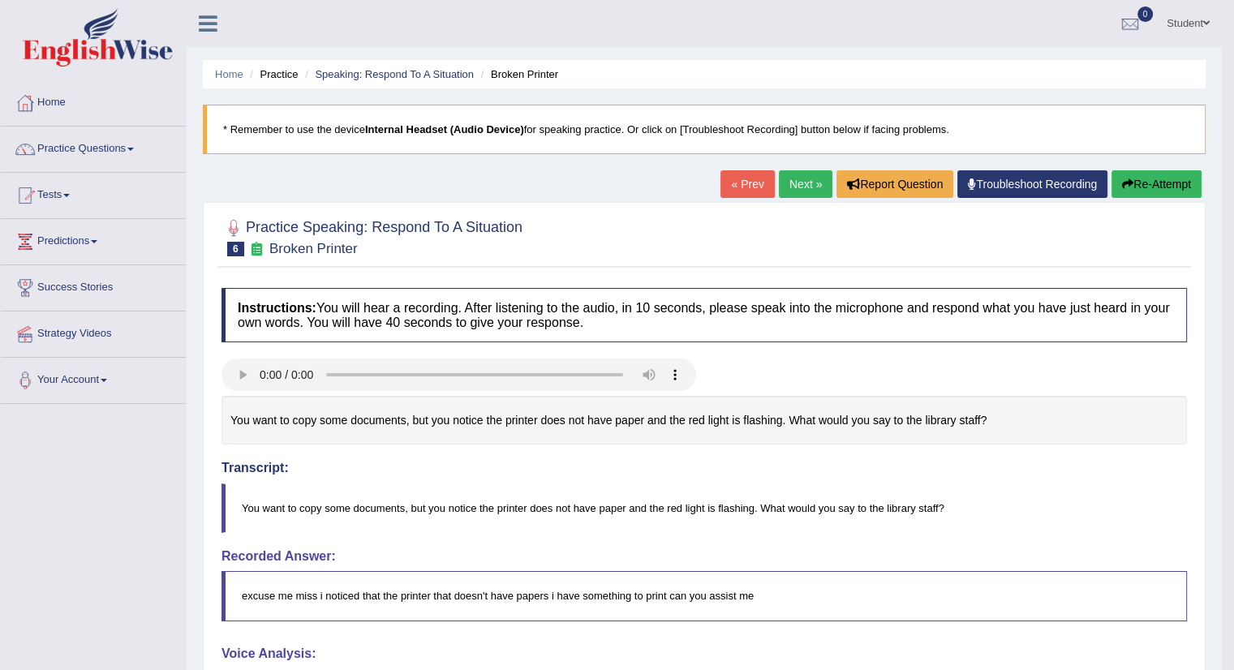
click at [1164, 175] on button "Re-Attempt" at bounding box center [1156, 184] width 90 height 28
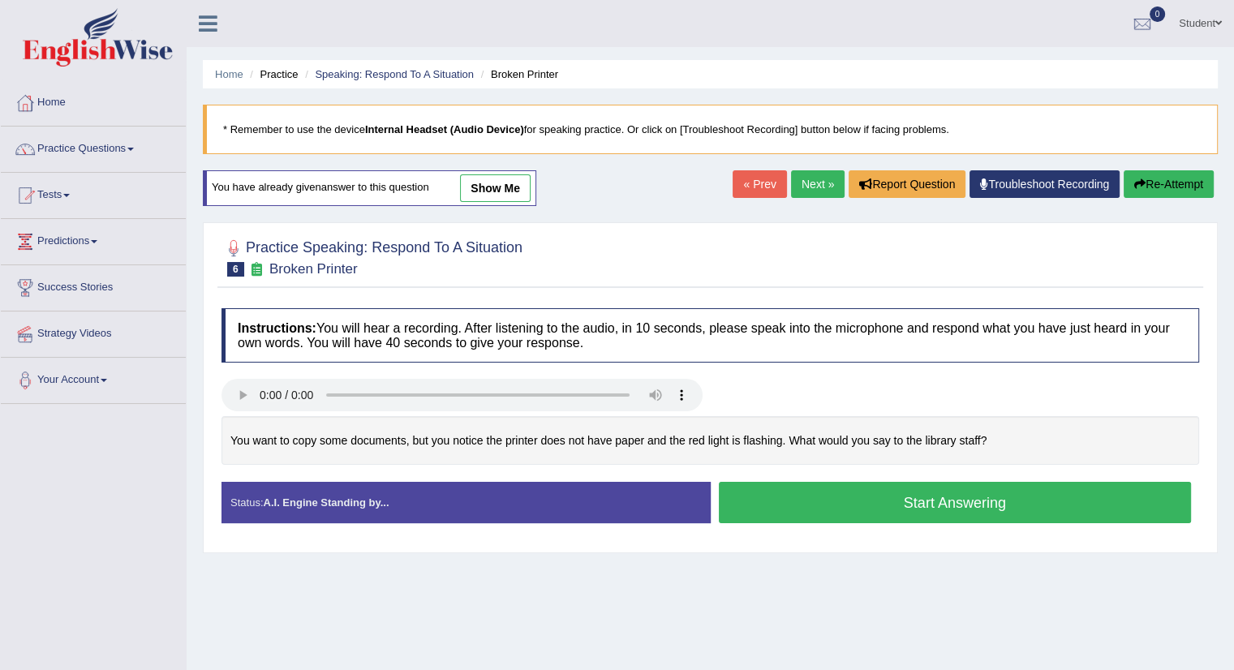
click at [986, 491] on button "Start Answering" at bounding box center [955, 502] width 473 height 41
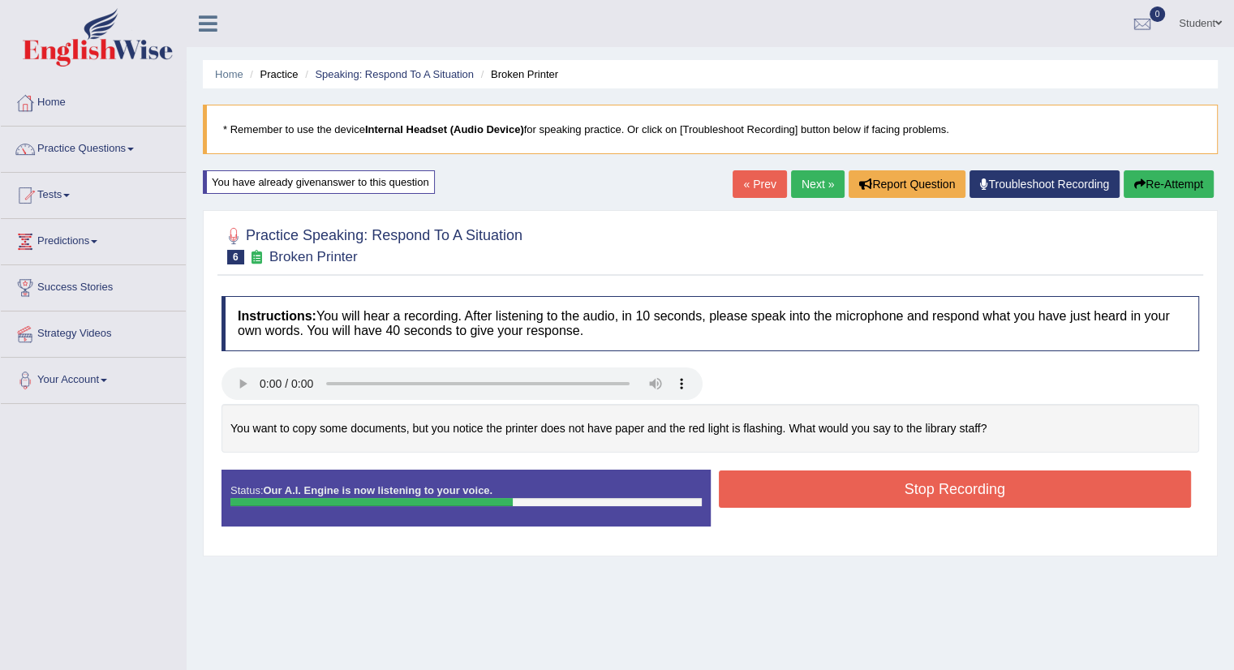
click at [986, 491] on button "Stop Recording" at bounding box center [955, 489] width 473 height 37
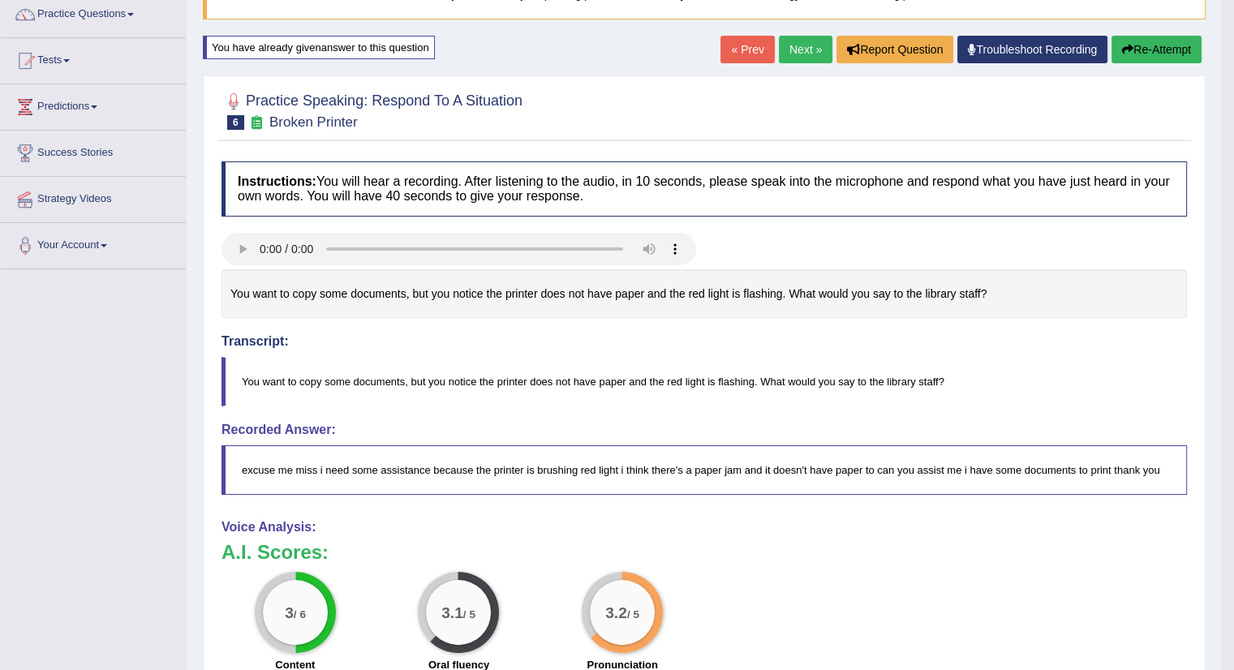
scroll to position [127, 0]
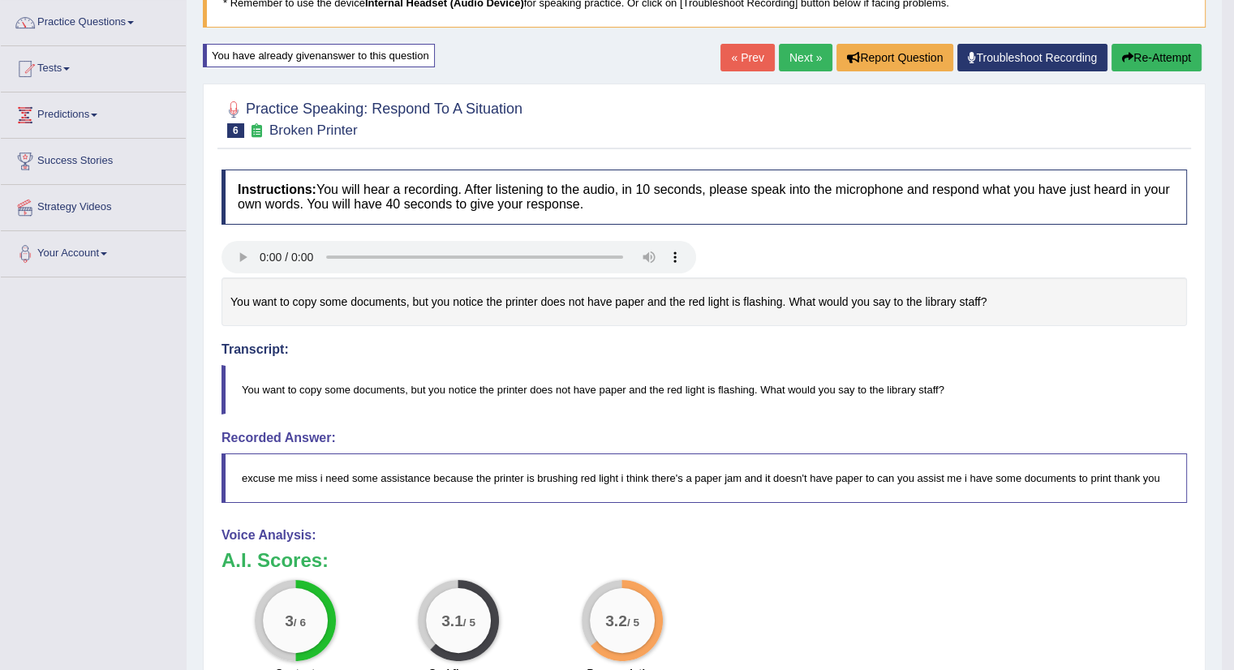
click at [792, 58] on link "Next »" at bounding box center [806, 58] width 54 height 28
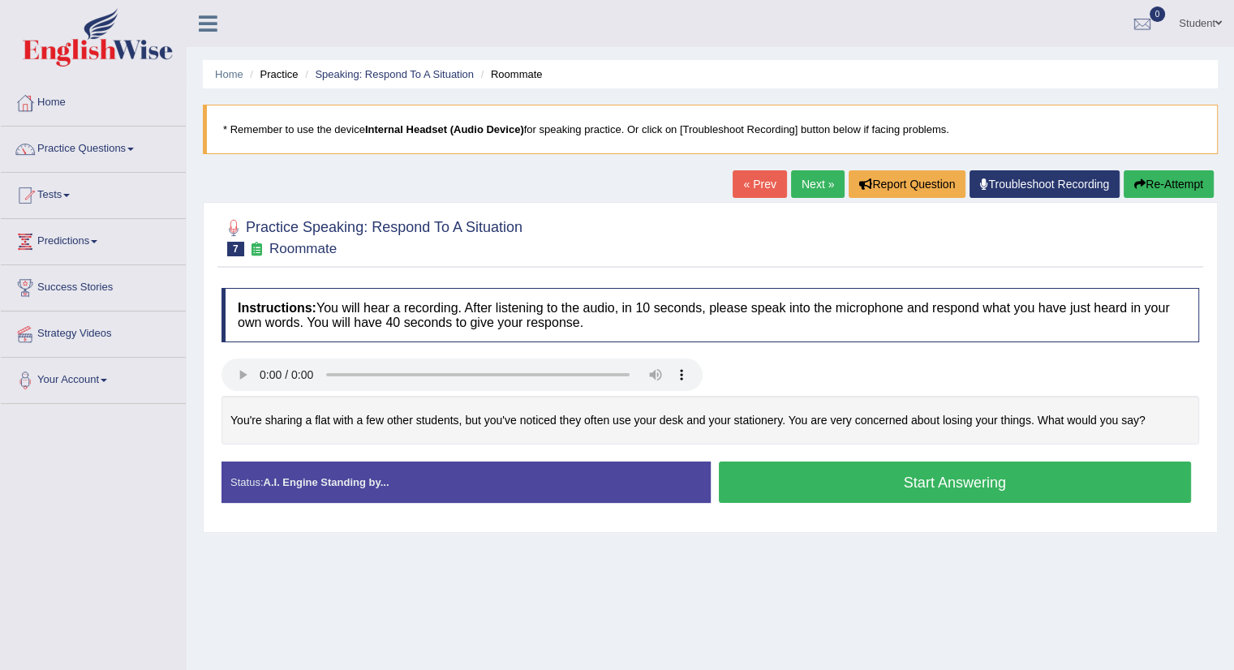
click at [756, 475] on button "Start Answering" at bounding box center [955, 482] width 473 height 41
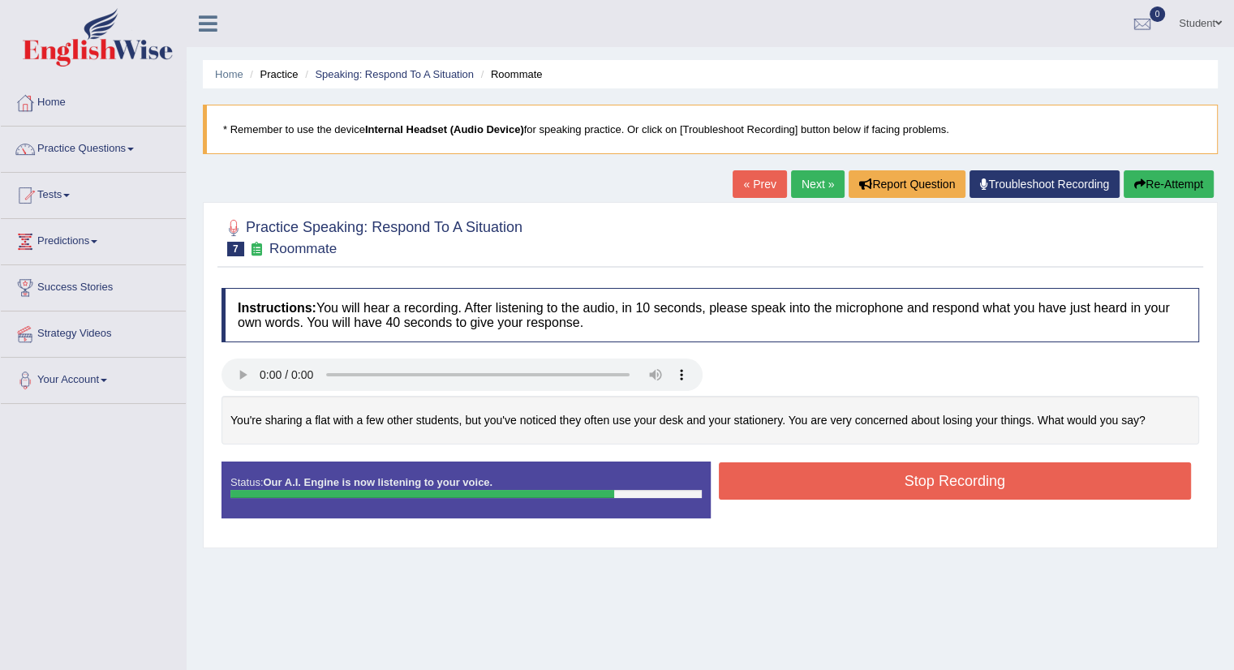
click at [756, 475] on button "Stop Recording" at bounding box center [955, 480] width 473 height 37
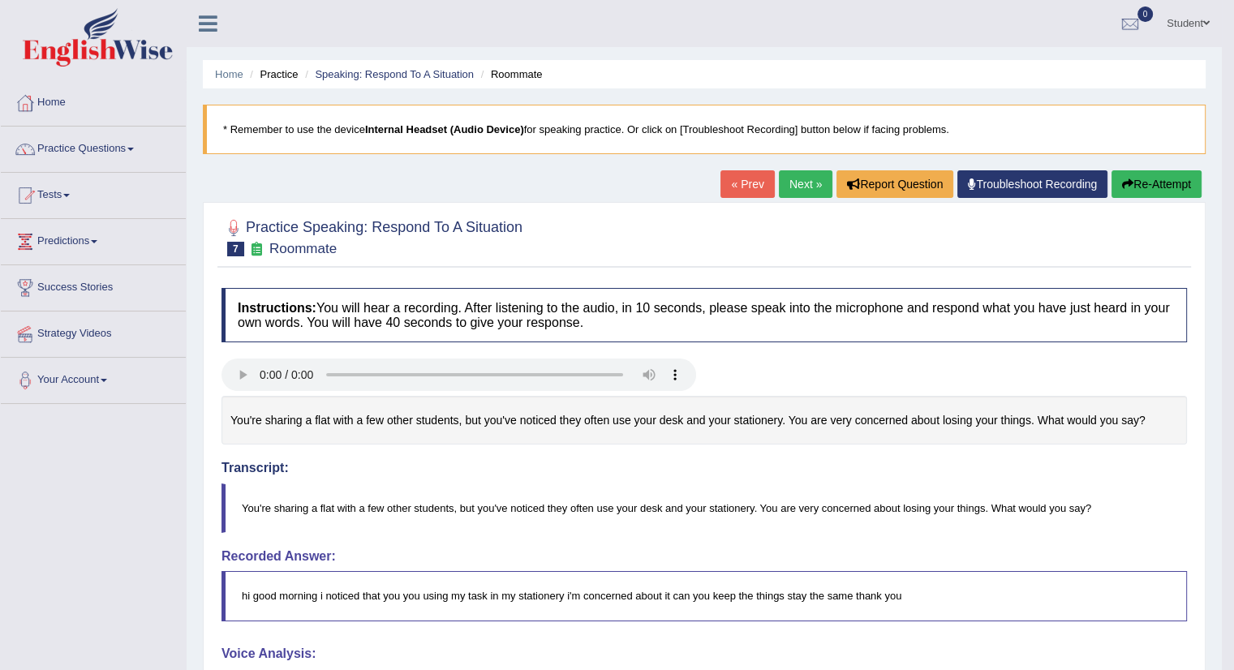
click at [795, 176] on link "Next »" at bounding box center [806, 184] width 54 height 28
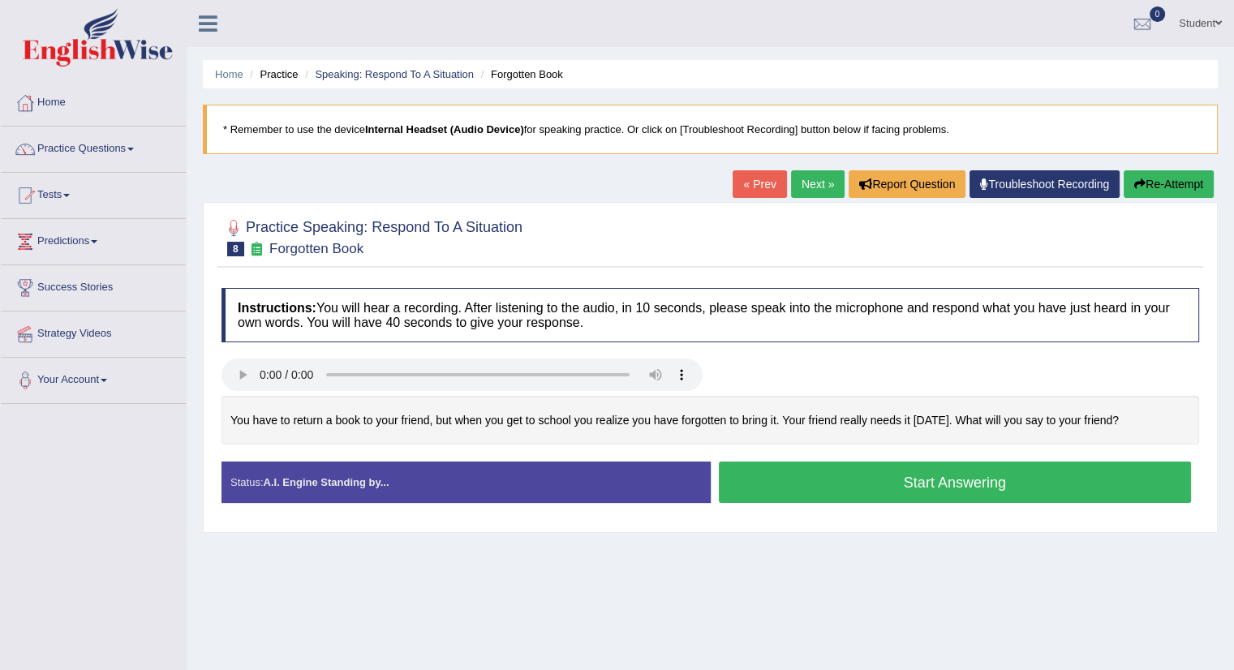
click at [744, 482] on button "Start Answering" at bounding box center [955, 482] width 473 height 41
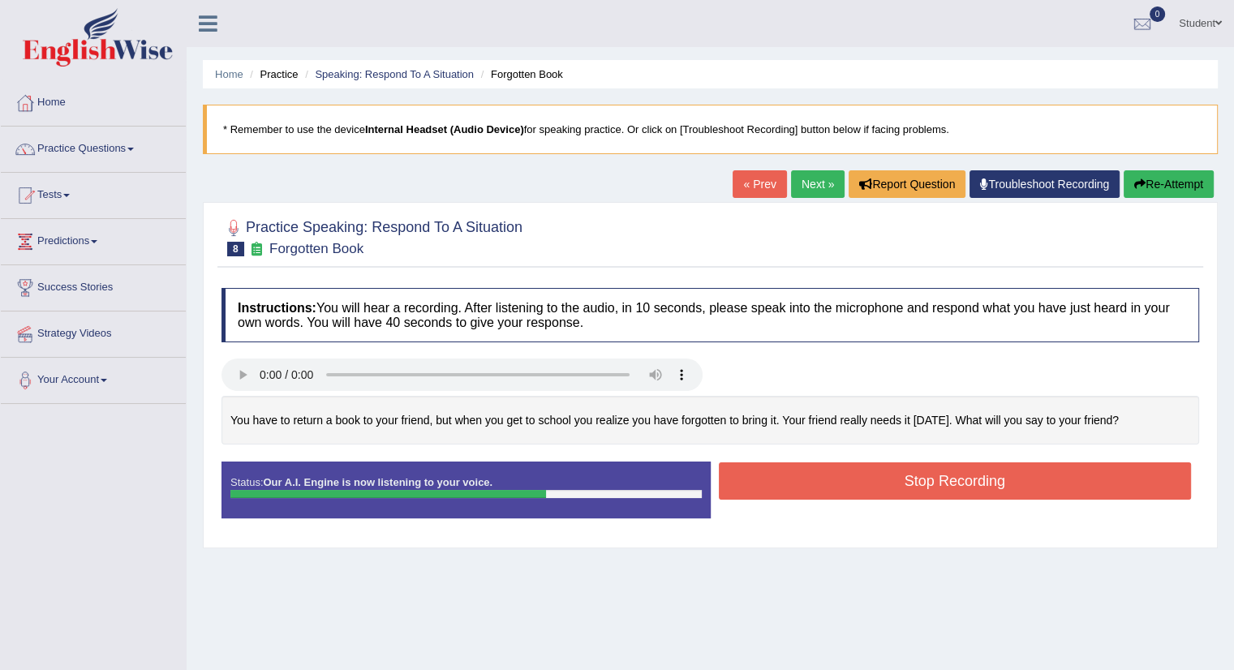
click at [744, 482] on button "Stop Recording" at bounding box center [955, 480] width 473 height 37
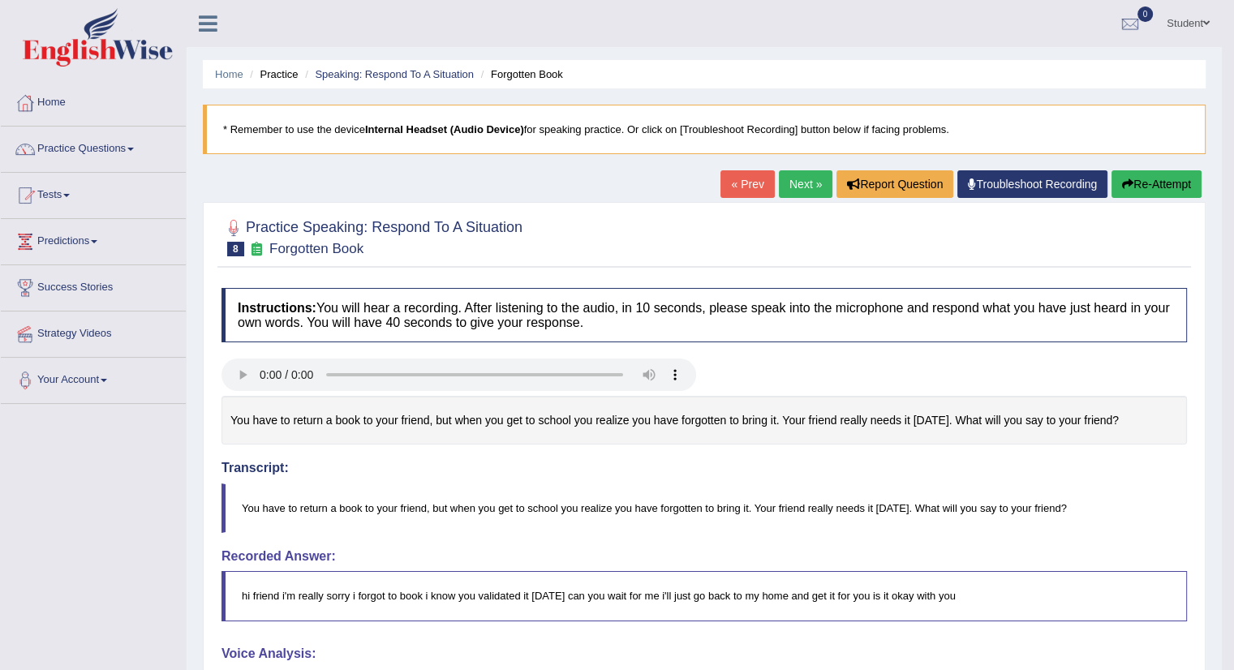
click at [806, 188] on link "Next »" at bounding box center [806, 184] width 54 height 28
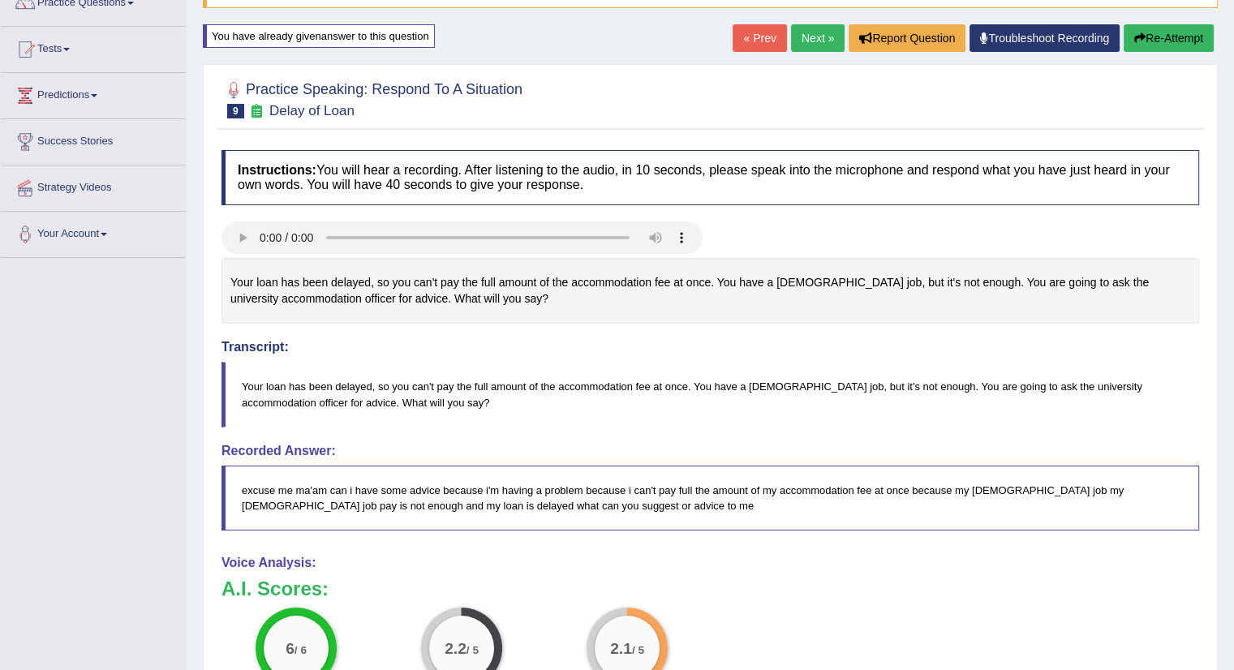
scroll to position [146, 0]
click at [1152, 40] on button "Re-Attempt" at bounding box center [1169, 38] width 90 height 28
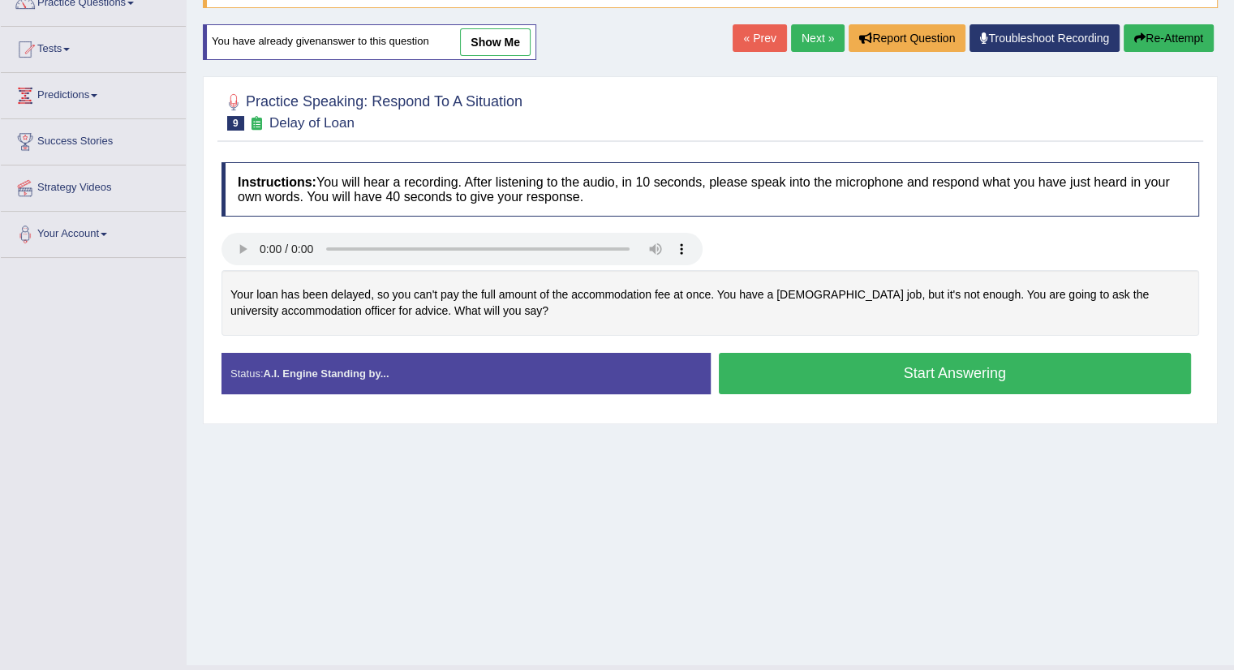
click at [754, 358] on button "Start Answering" at bounding box center [955, 373] width 473 height 41
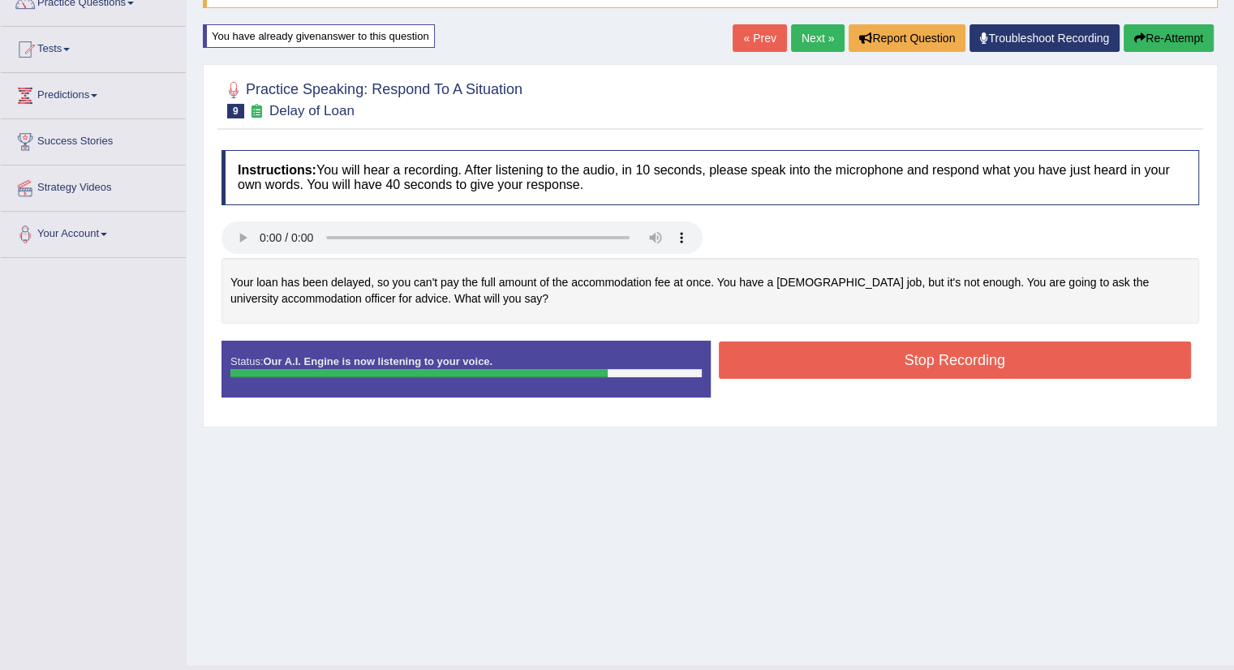
click at [754, 358] on button "Stop Recording" at bounding box center [955, 360] width 473 height 37
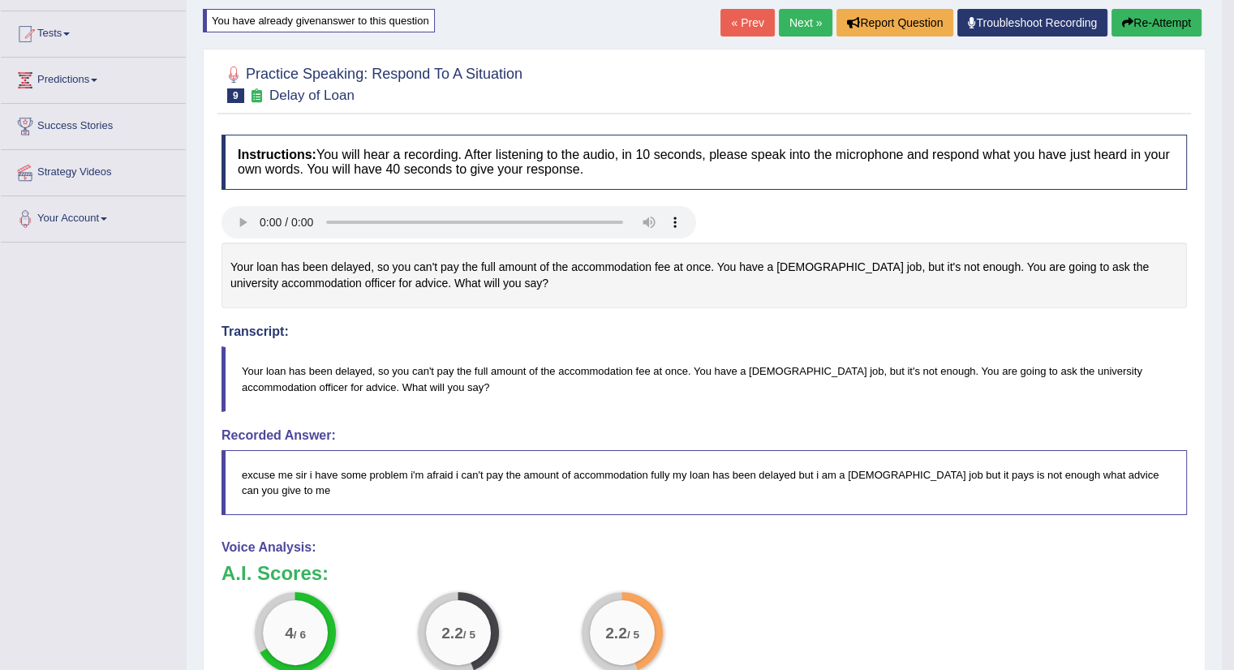
scroll to position [162, 0]
click at [1136, 22] on button "Re-Attempt" at bounding box center [1156, 22] width 90 height 28
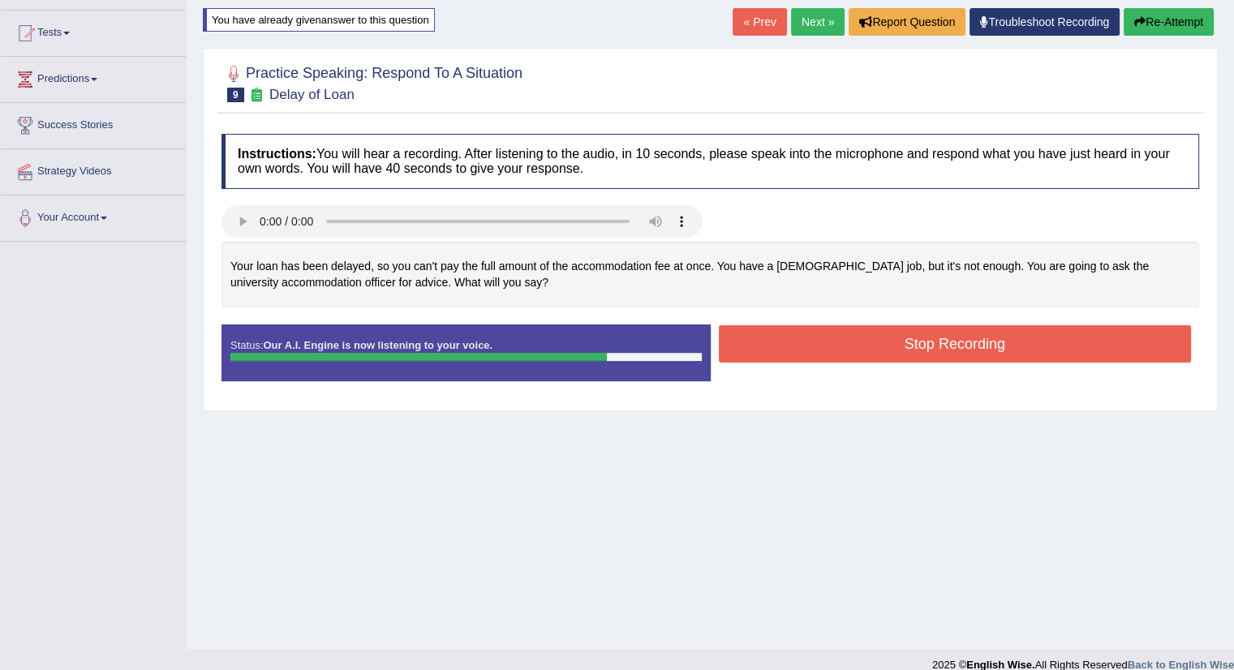
click at [1006, 351] on button "Stop Recording" at bounding box center [955, 343] width 473 height 37
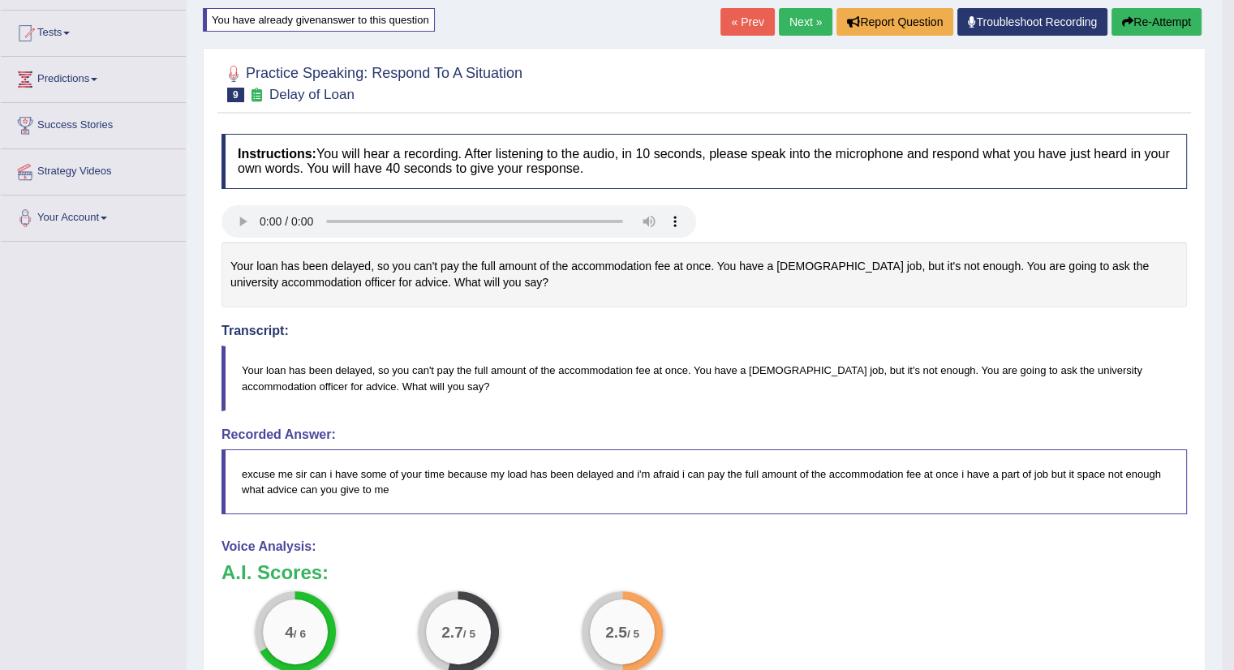
click at [784, 15] on link "Next »" at bounding box center [806, 22] width 54 height 28
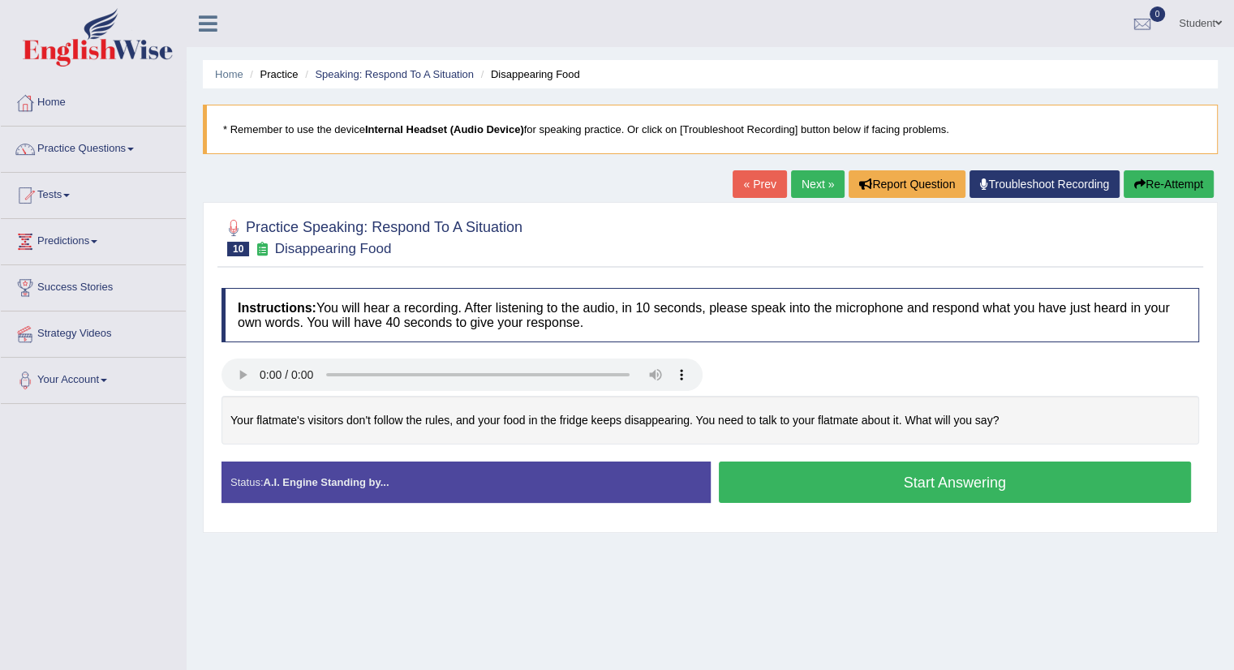
click at [909, 478] on button "Start Answering" at bounding box center [955, 482] width 473 height 41
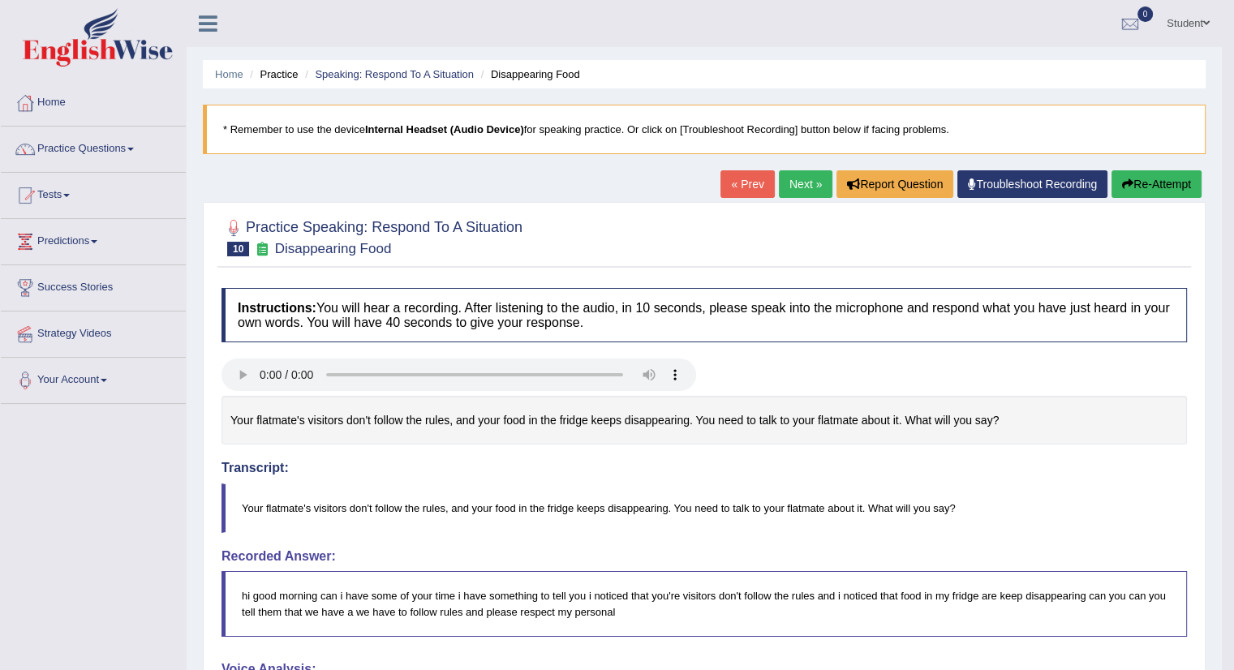
click at [793, 186] on link "Next »" at bounding box center [806, 184] width 54 height 28
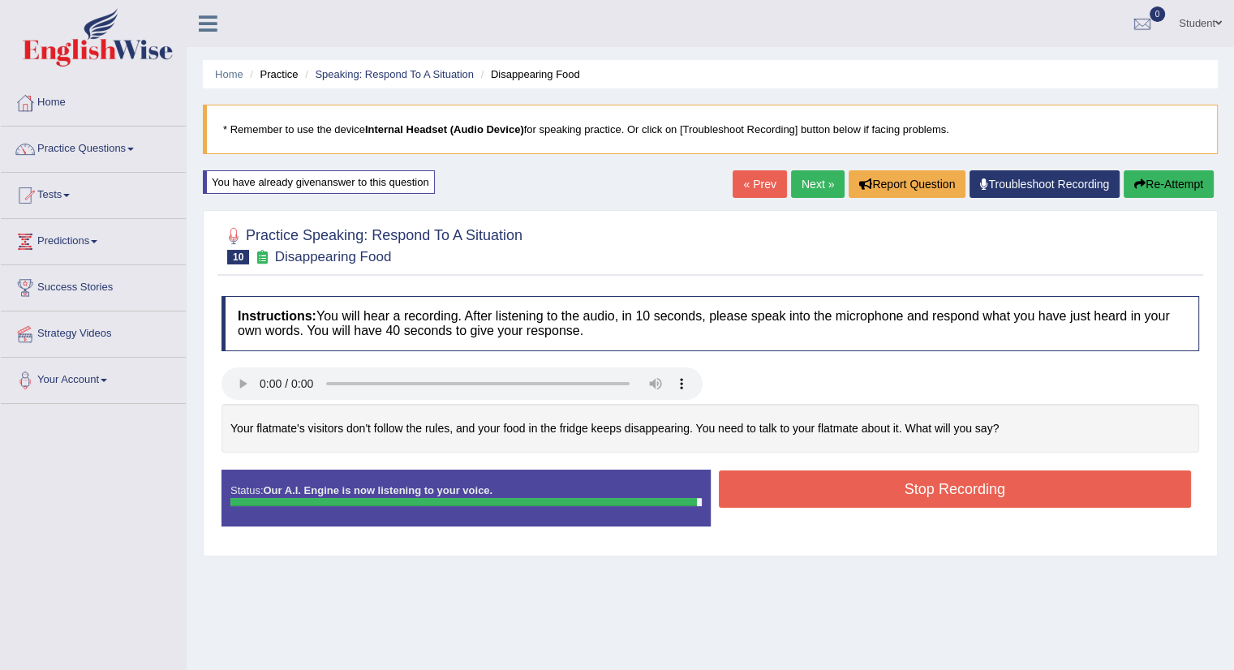
click at [884, 492] on button "Stop Recording" at bounding box center [955, 489] width 473 height 37
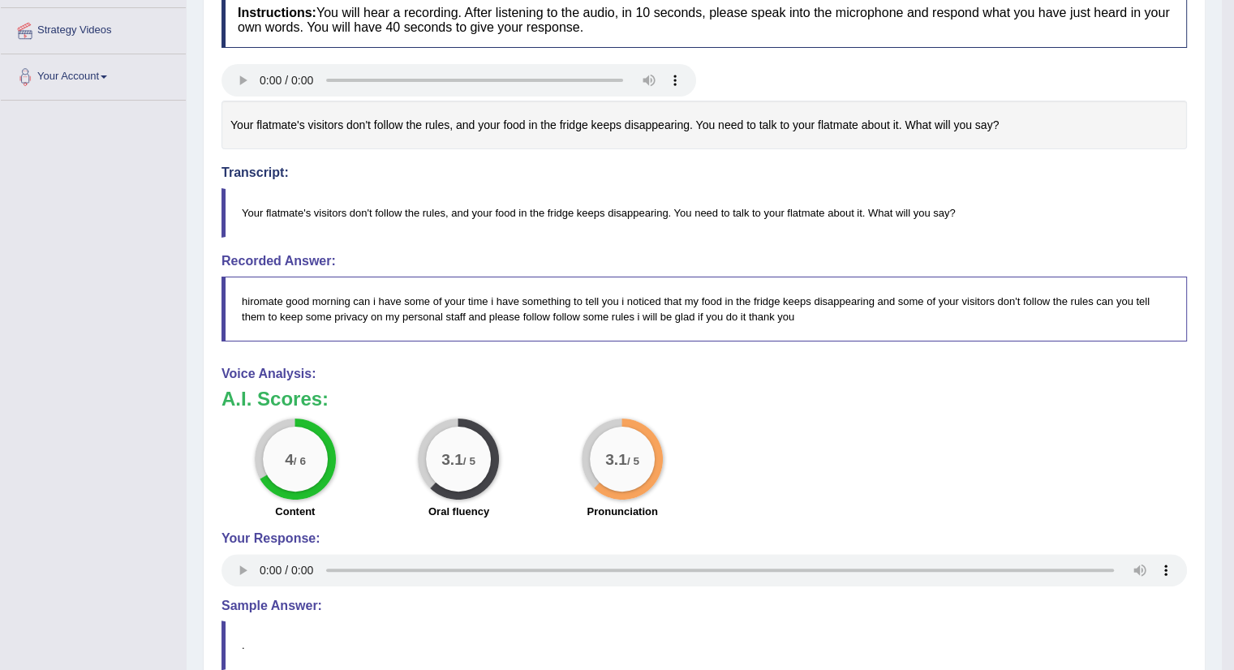
scroll to position [304, 0]
